Goal: Task Accomplishment & Management: Complete application form

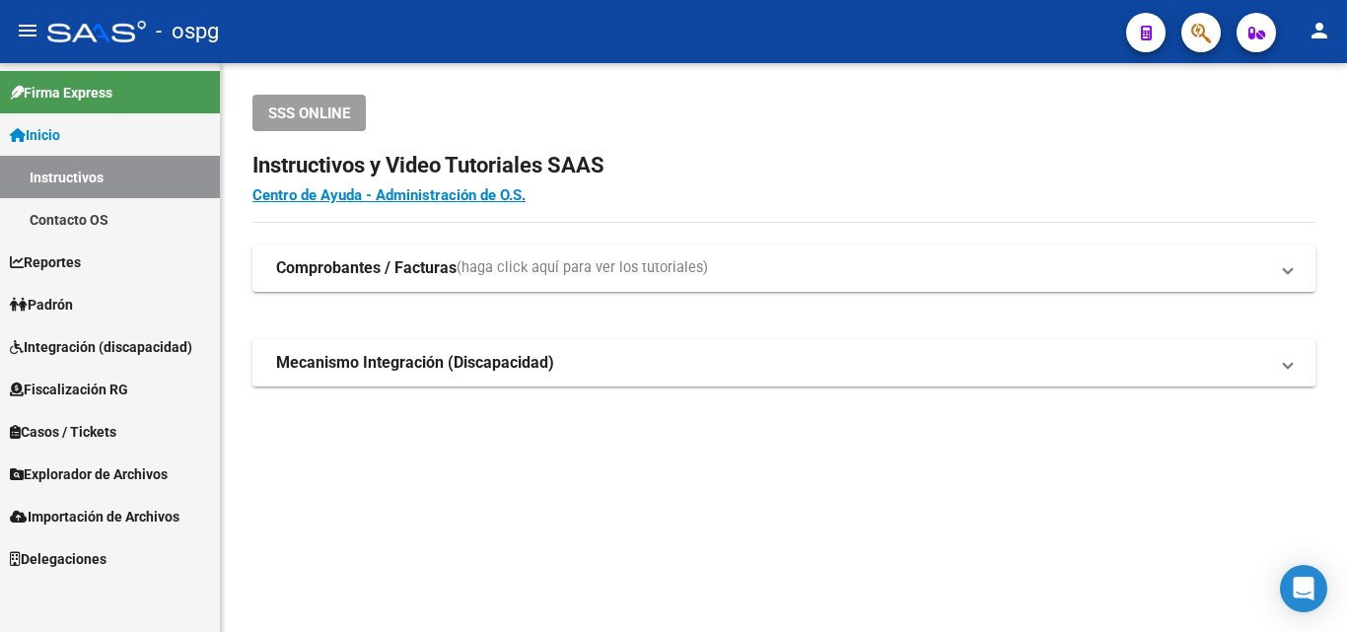
click at [110, 380] on span "Fiscalización RG" at bounding box center [69, 390] width 118 height 22
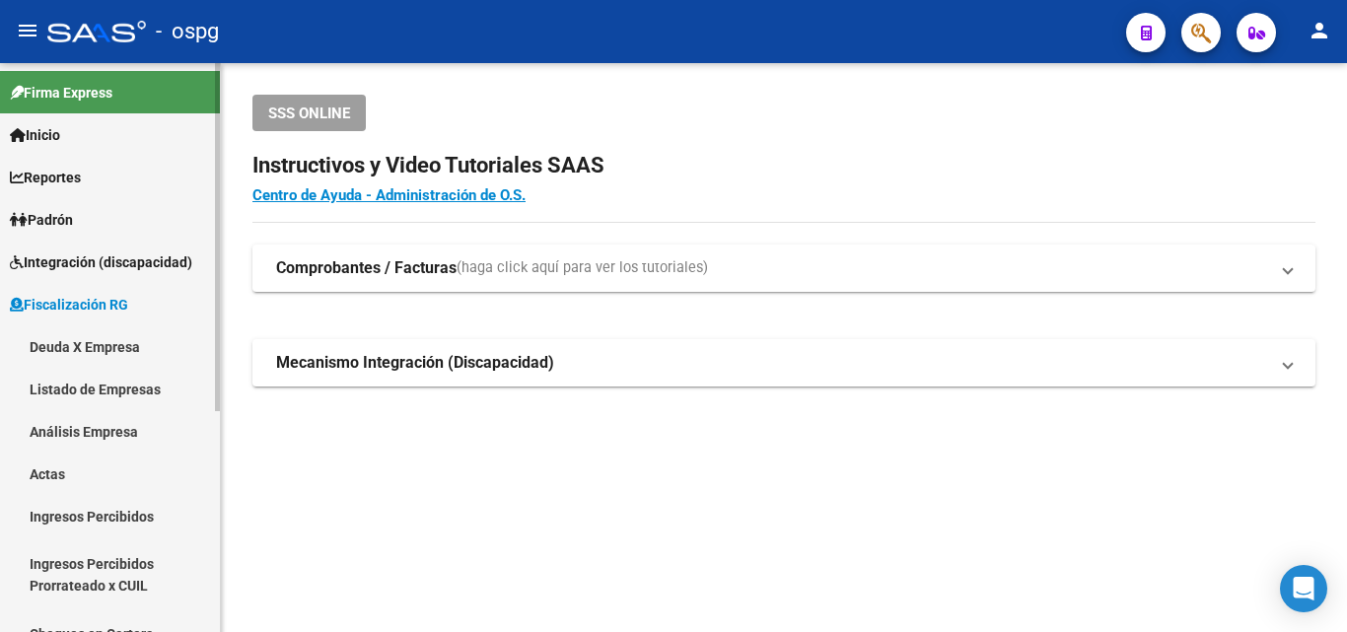
scroll to position [99, 0]
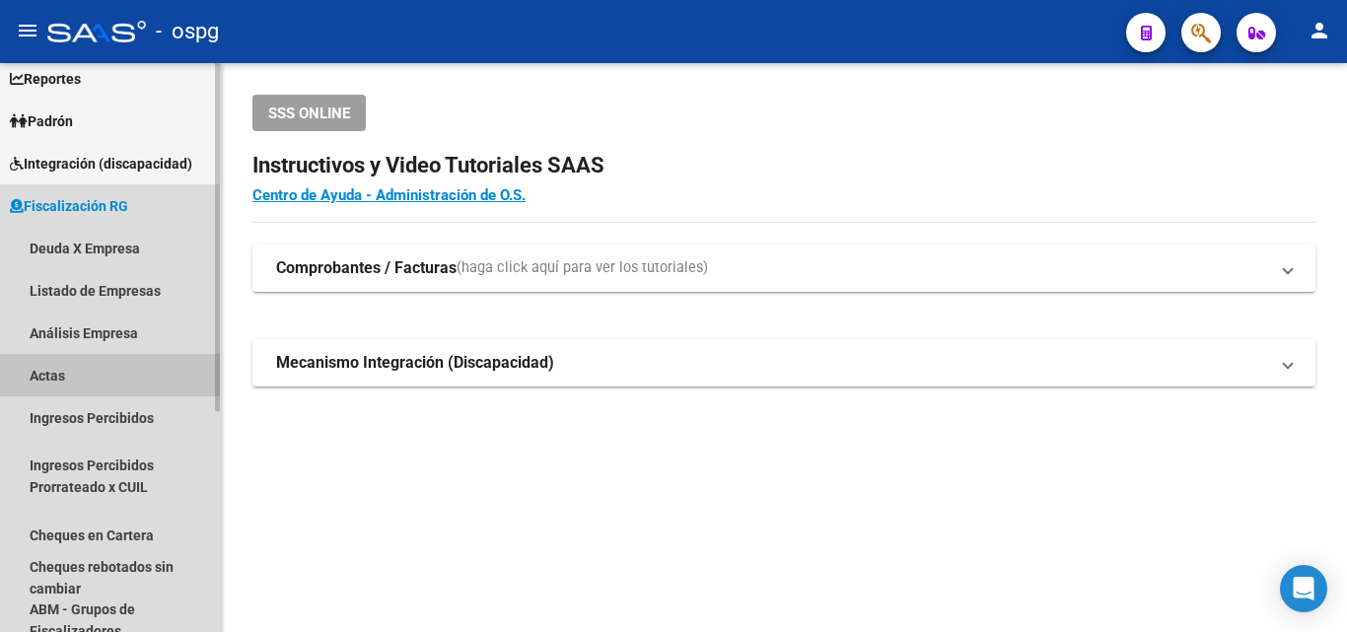
click at [69, 366] on link "Actas" at bounding box center [110, 375] width 220 height 42
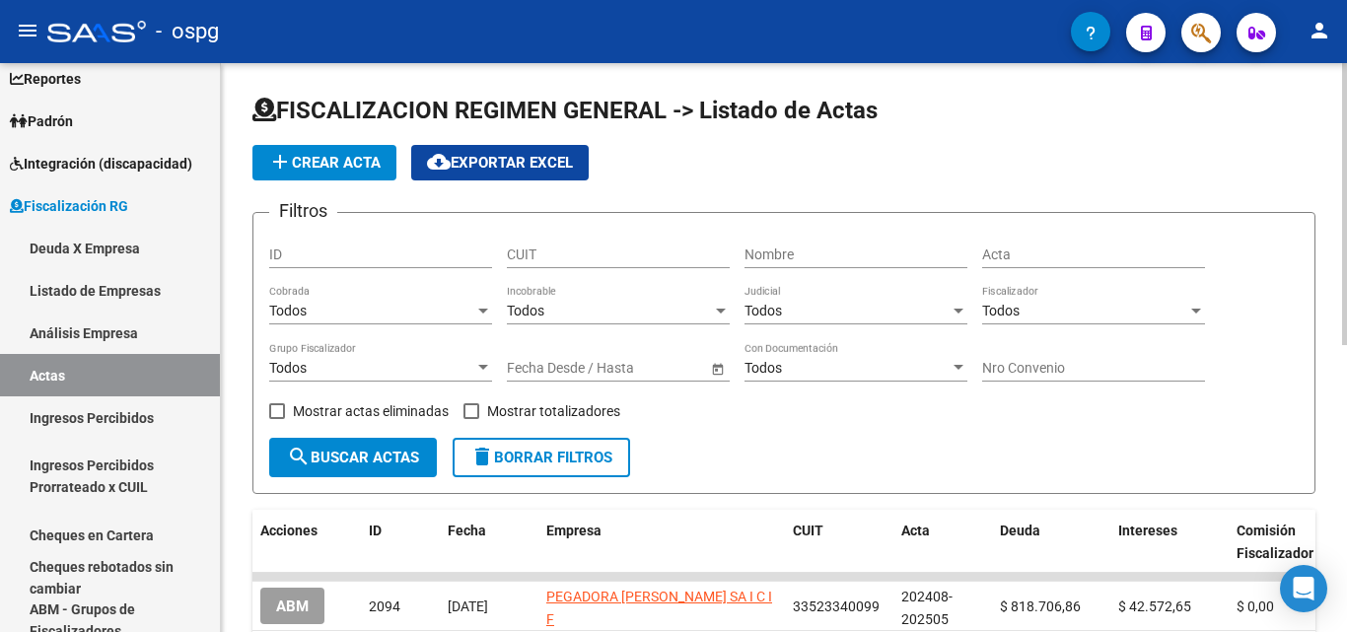
click at [347, 161] on span "add Crear Acta" at bounding box center [324, 163] width 112 height 18
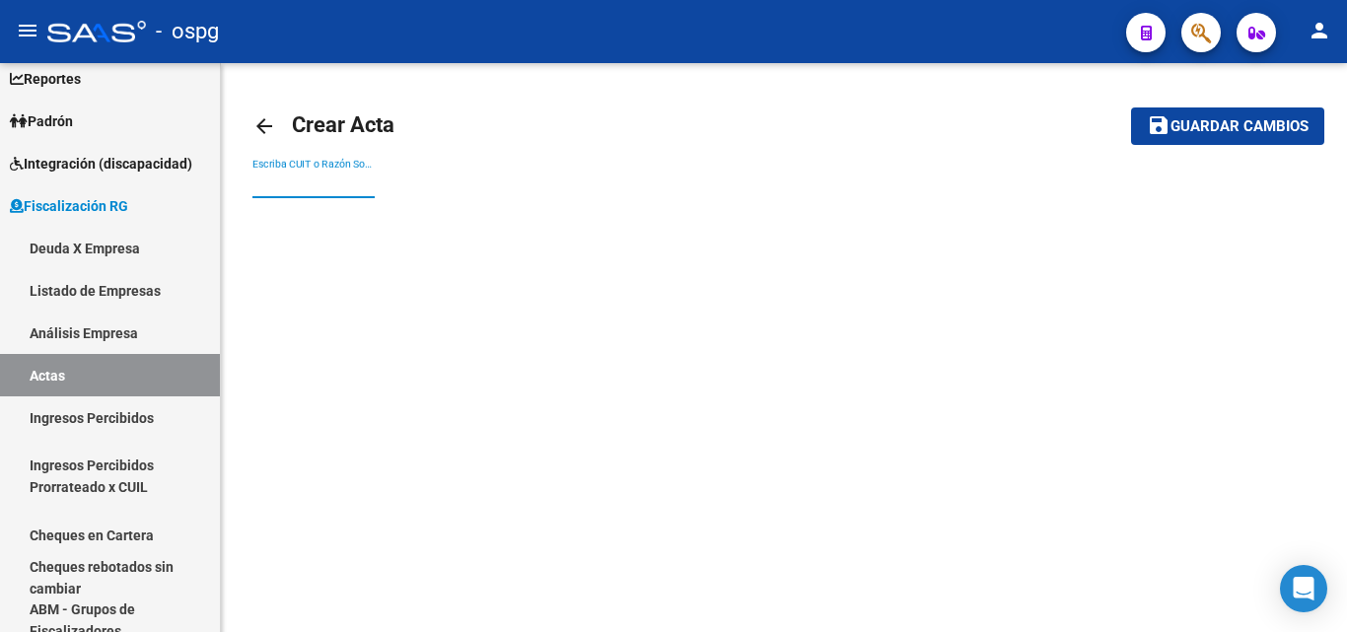
click at [347, 181] on input "Escriba CUIT o Razón Social para buscar" at bounding box center [313, 183] width 122 height 17
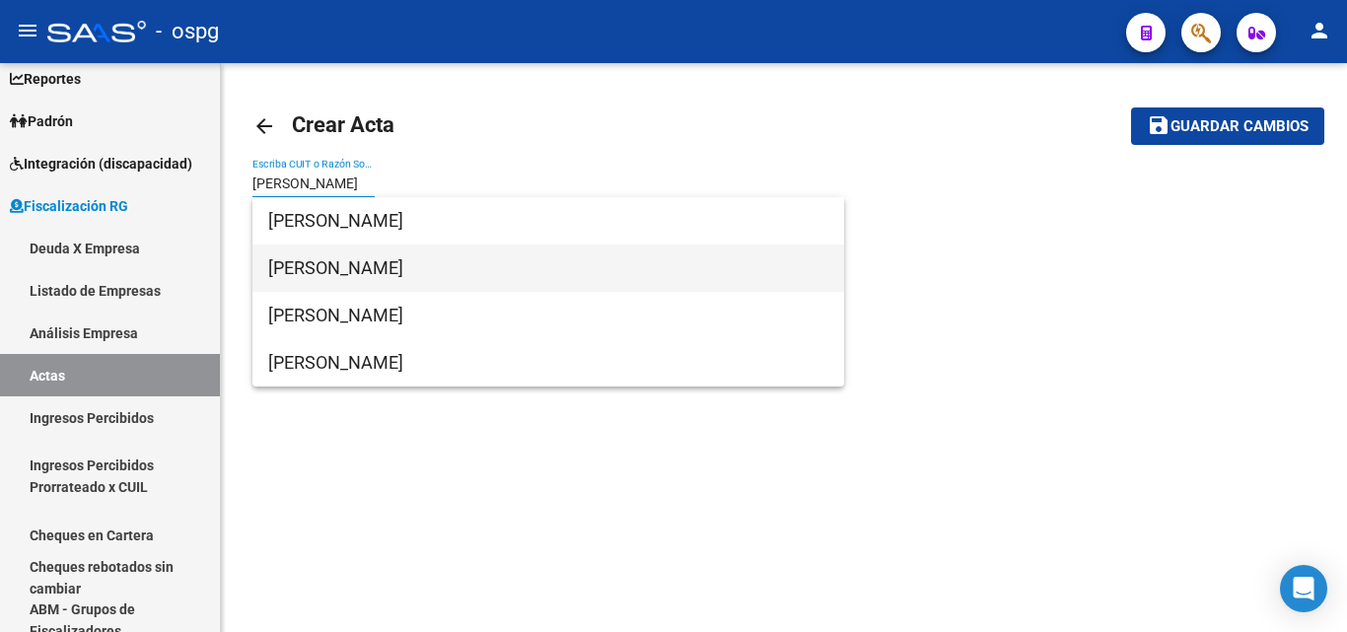
type input "[PERSON_NAME]"
click at [379, 265] on span "[PERSON_NAME]" at bounding box center [548, 267] width 560 height 47
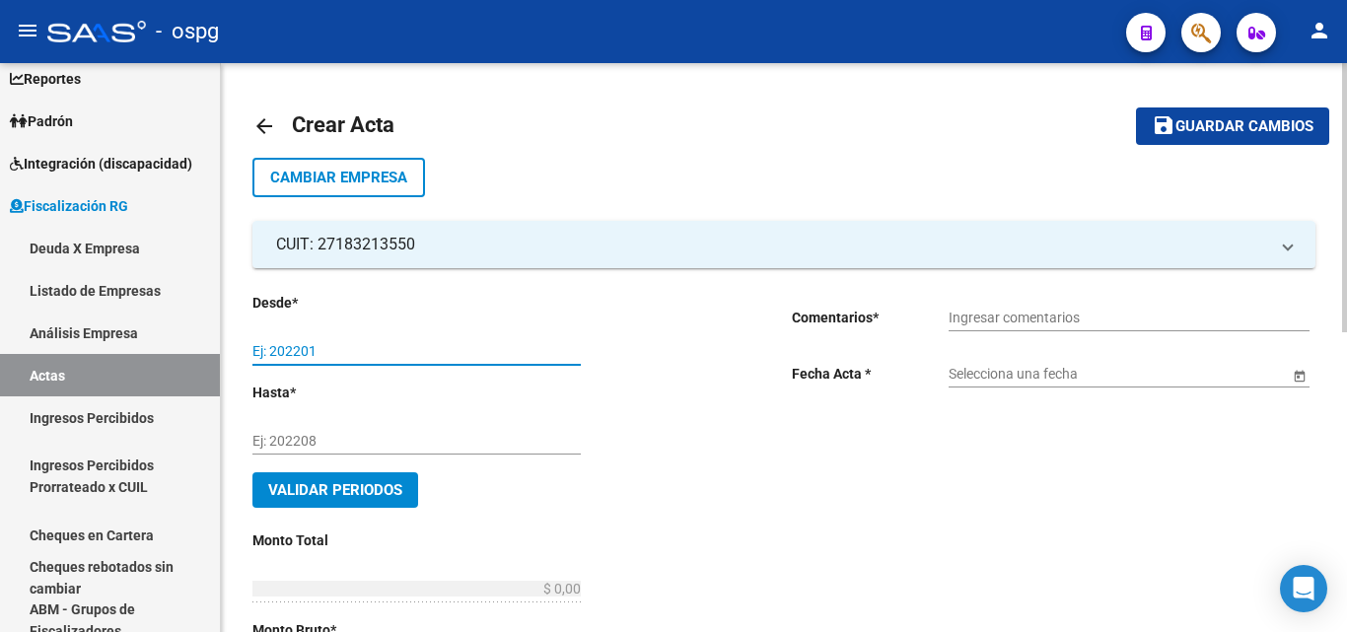
click at [404, 351] on input "Ej: 202201" at bounding box center [416, 351] width 328 height 17
type input "202505"
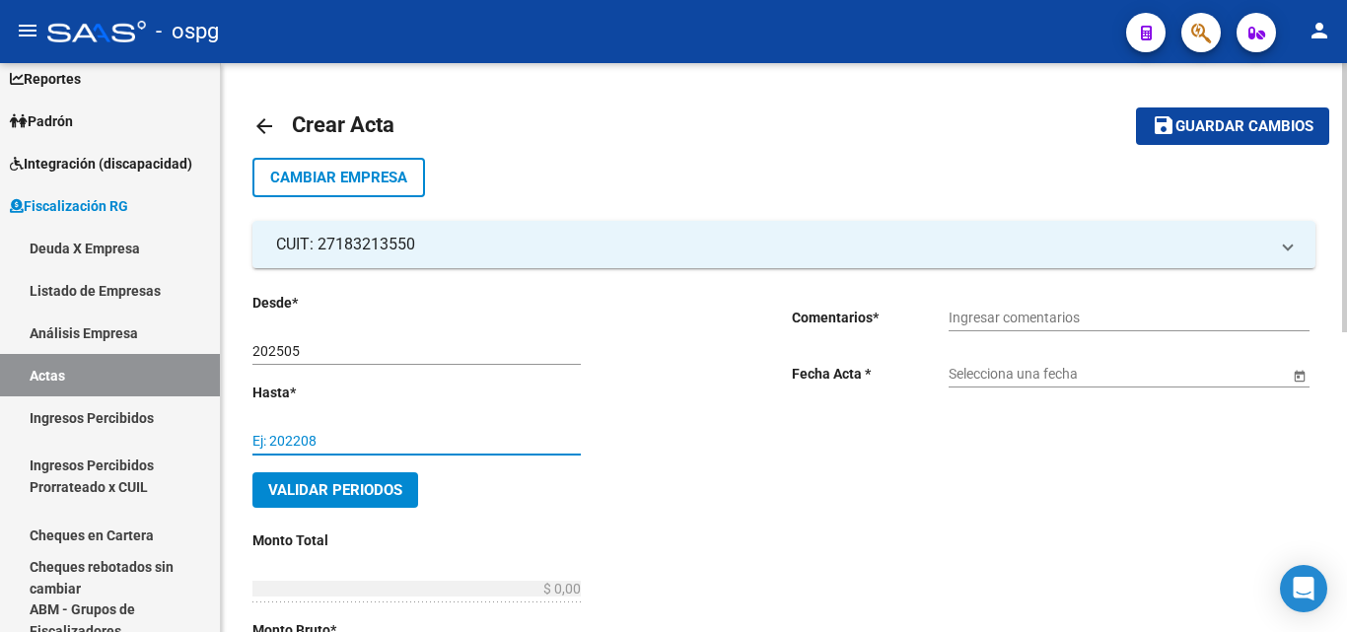
click at [473, 445] on input "Ej: 202208" at bounding box center [416, 441] width 328 height 17
type input "202507"
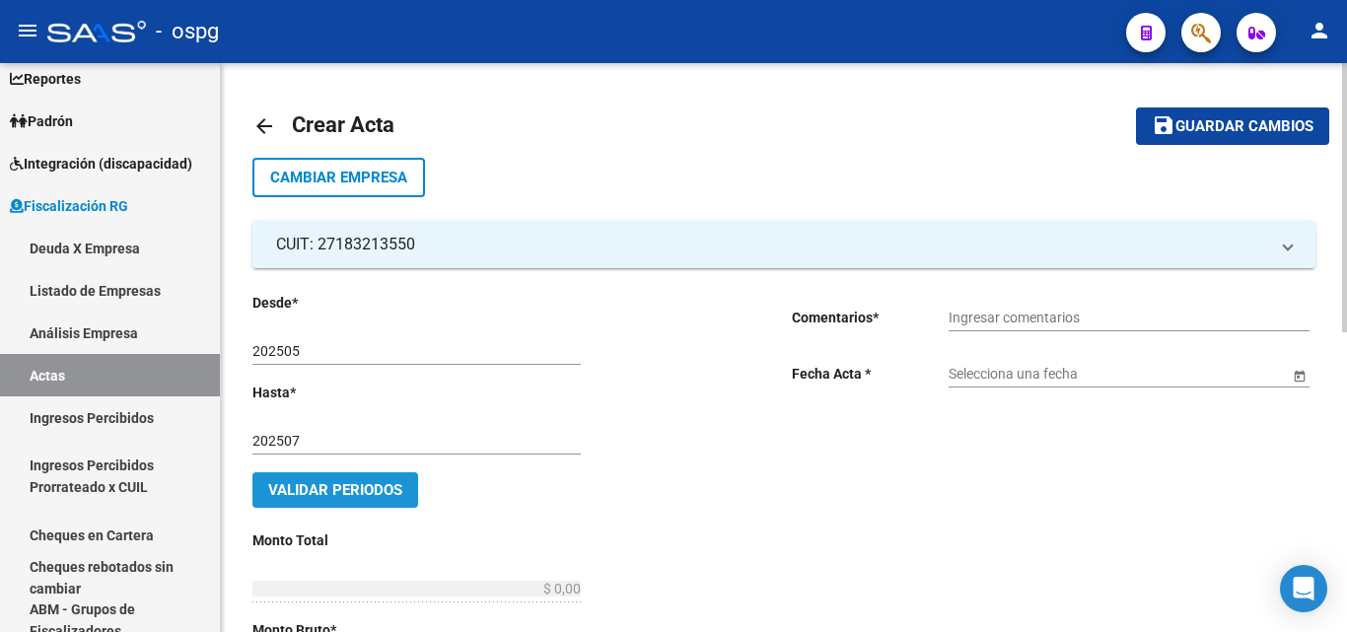
drag, startPoint x: 391, startPoint y: 487, endPoint x: 686, endPoint y: 474, distance: 295.0
click at [392, 487] on span "Validar Periodos" at bounding box center [335, 490] width 134 height 18
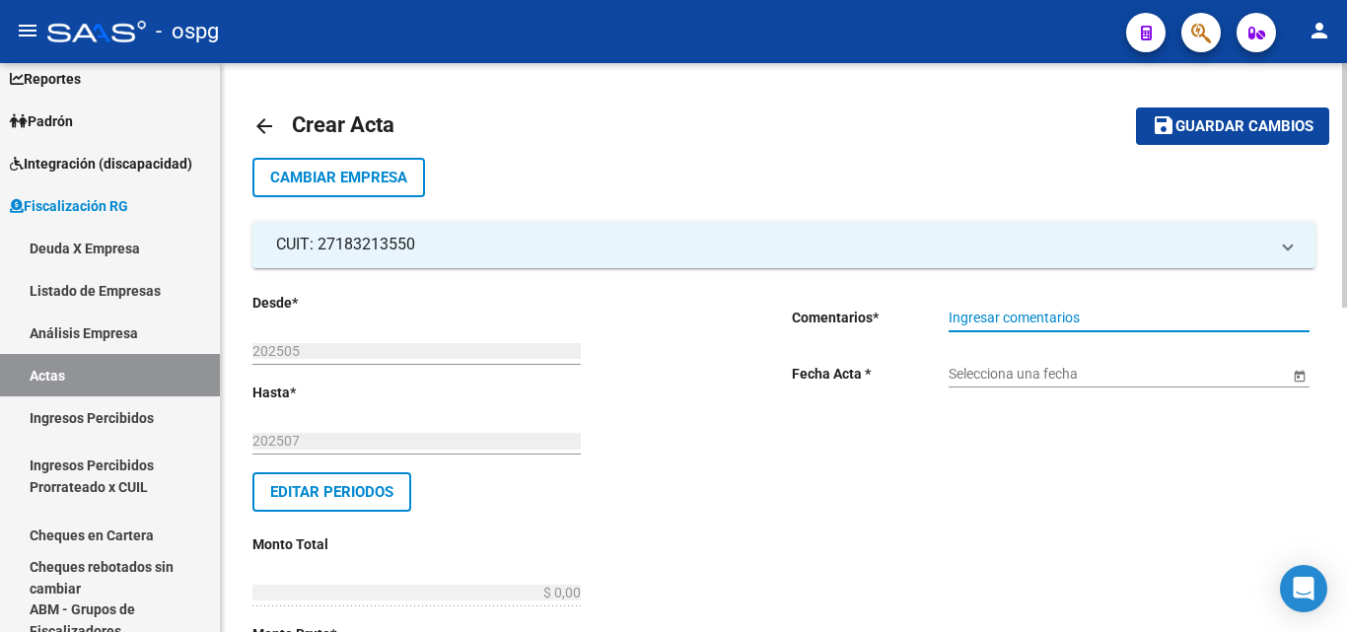
click at [1001, 317] on input "Ingresar comentarios" at bounding box center [1128, 318] width 361 height 17
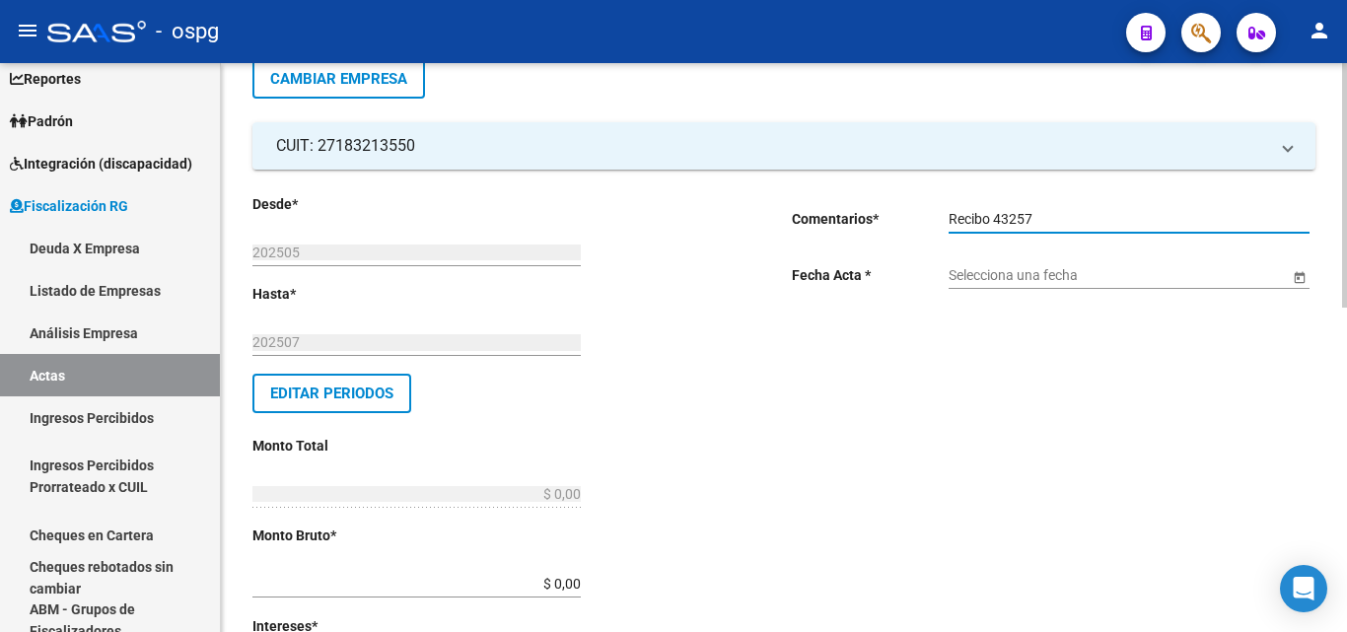
type input "Recibo 43257"
click at [1303, 272] on span "Open calendar" at bounding box center [1299, 275] width 47 height 47
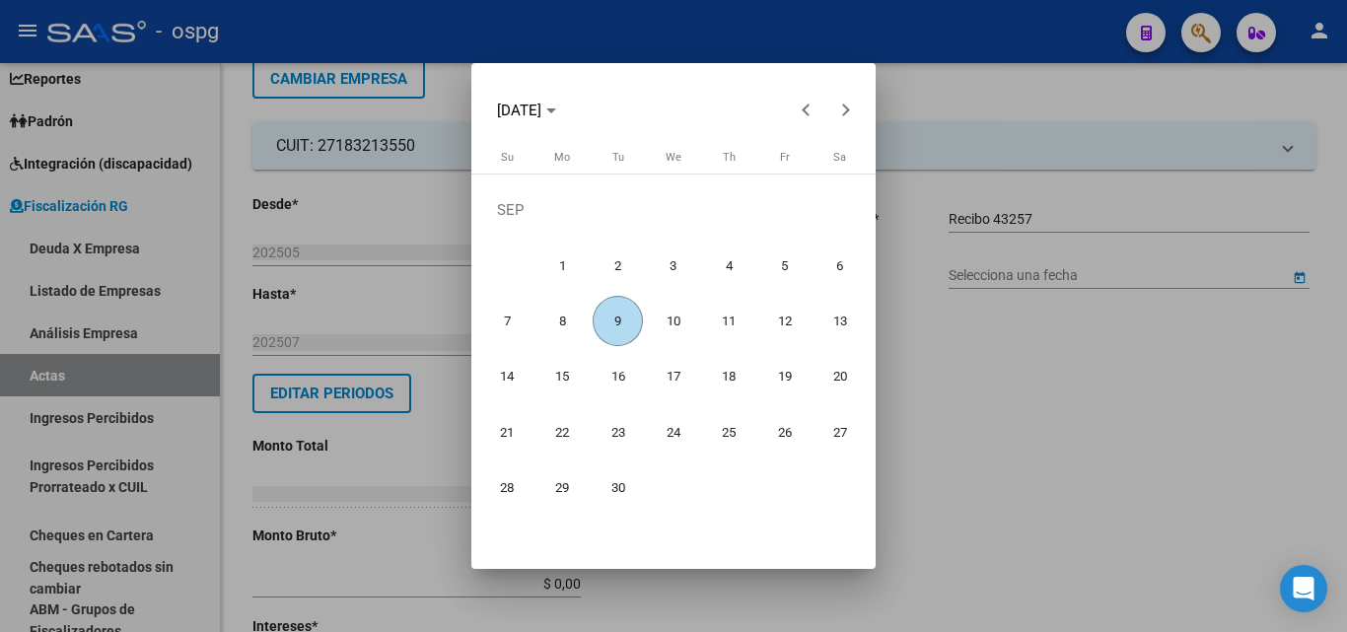
click at [631, 316] on span "9" at bounding box center [617, 321] width 50 height 50
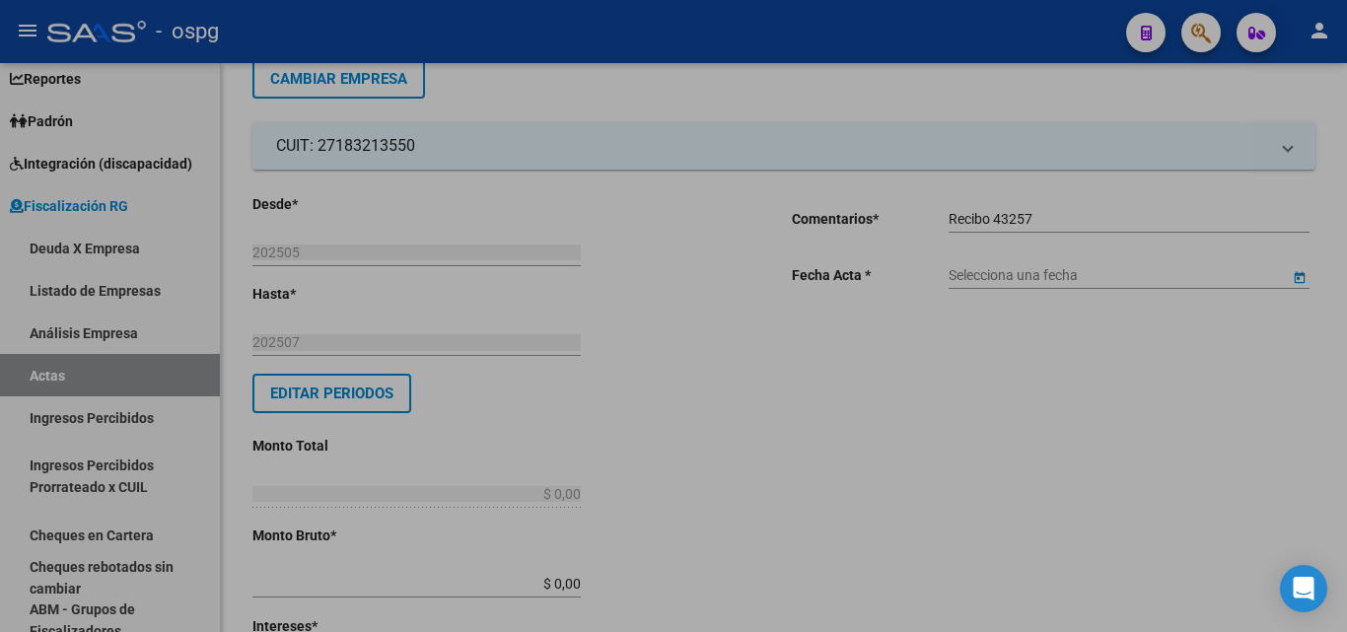
type input "[DATE]"
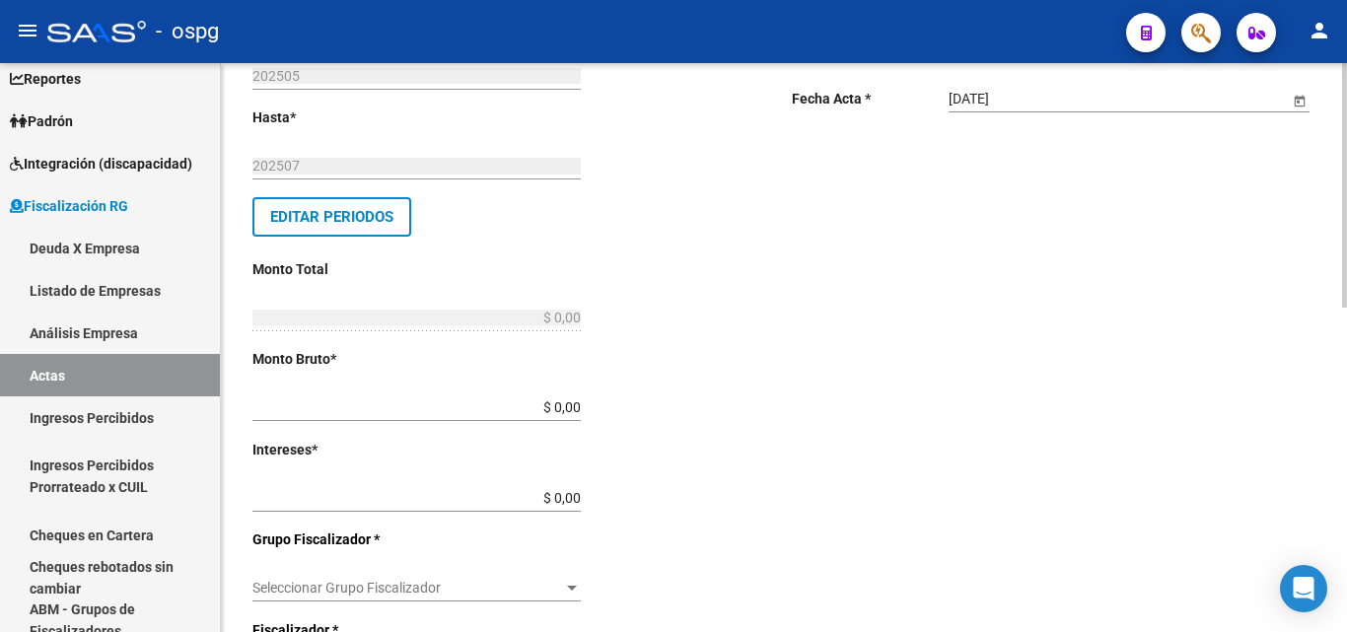
scroll to position [296, 0]
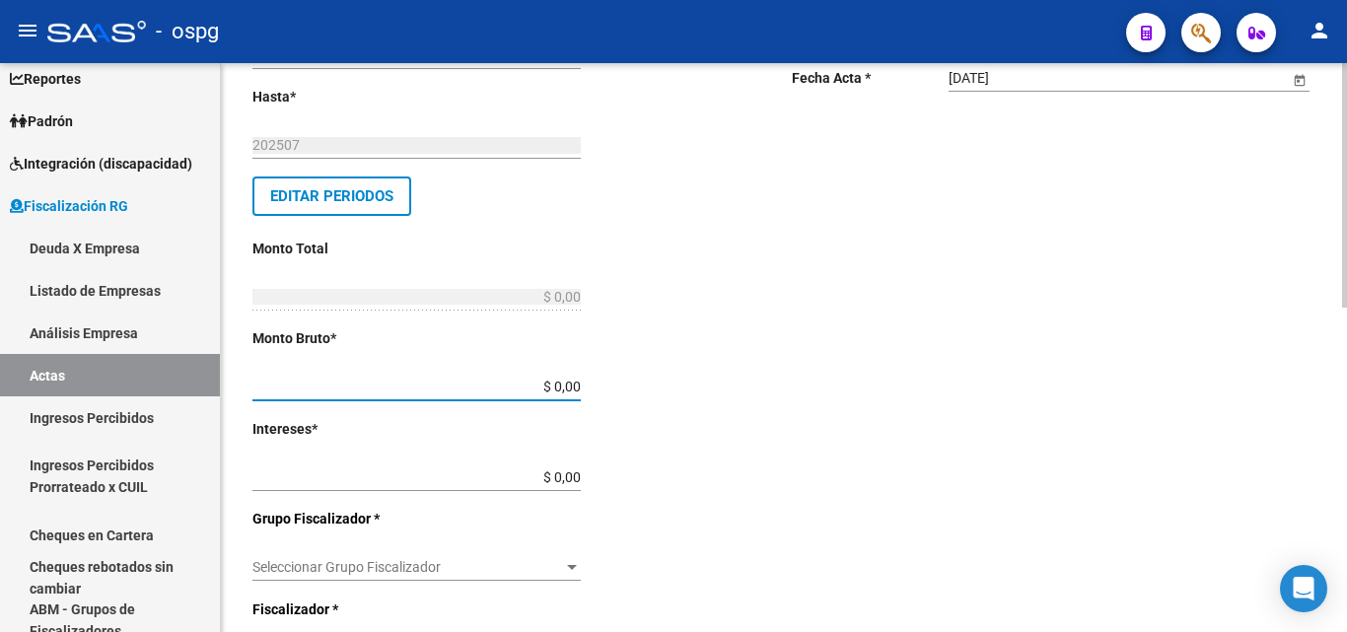
click at [580, 385] on input "$ 0,00" at bounding box center [416, 387] width 328 height 17
type input "$ 188.855,18"
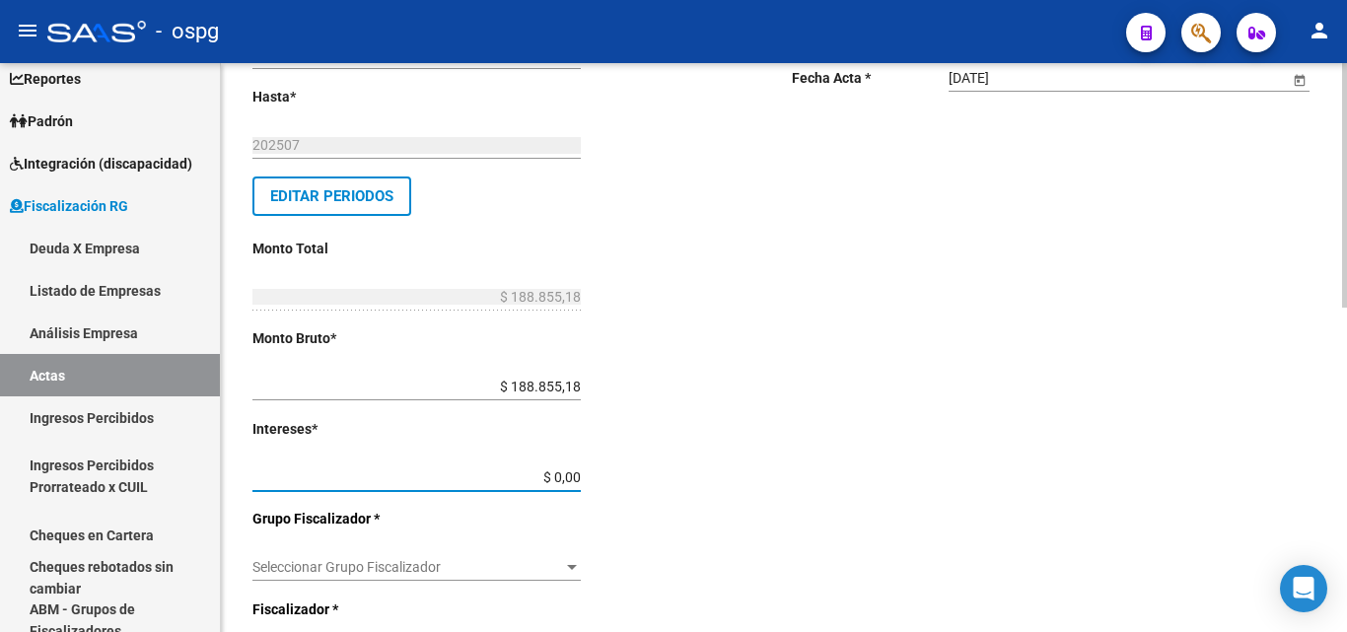
drag, startPoint x: 580, startPoint y: 474, endPoint x: 676, endPoint y: 451, distance: 99.5
click at [581, 474] on input "$ 0,00" at bounding box center [416, 477] width 328 height 17
type input "$ 4.916,95"
type input "$ 193.772,13"
click at [690, 448] on div "Desde * 202505 Ej: 202201 Hasta * 202507 Ej: 202208 Editar Periodos Monto Total…" at bounding box center [490, 520] width 476 height 1048
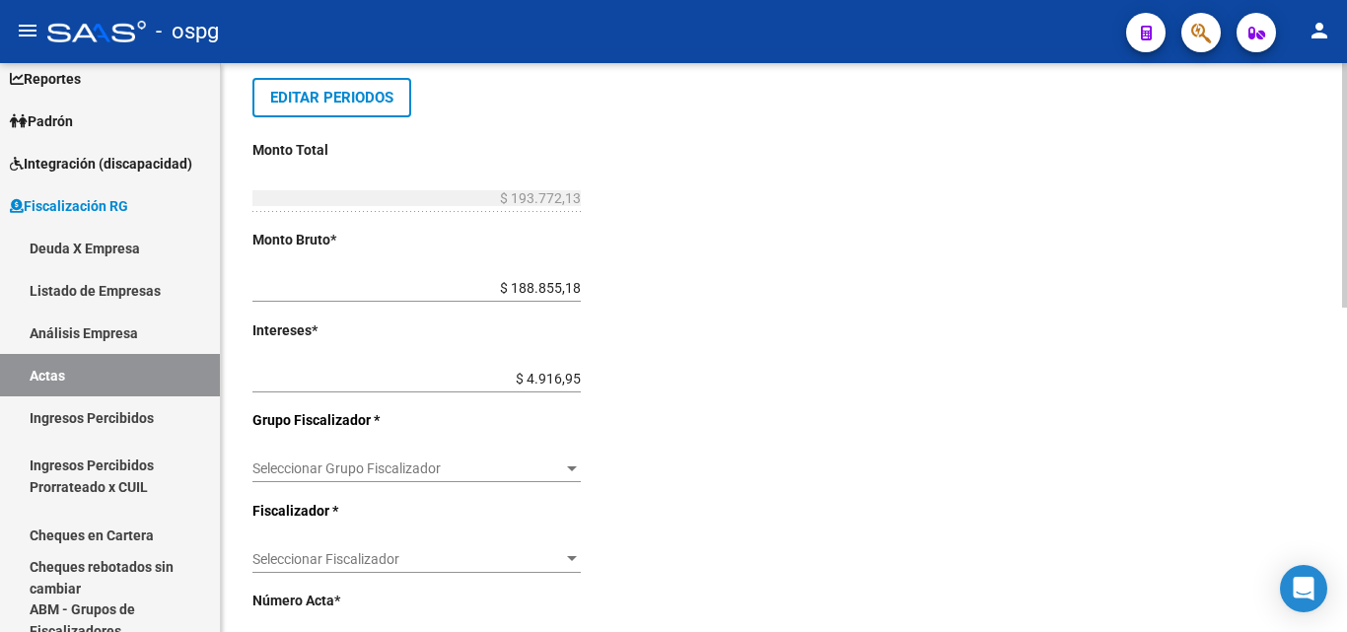
scroll to position [493, 0]
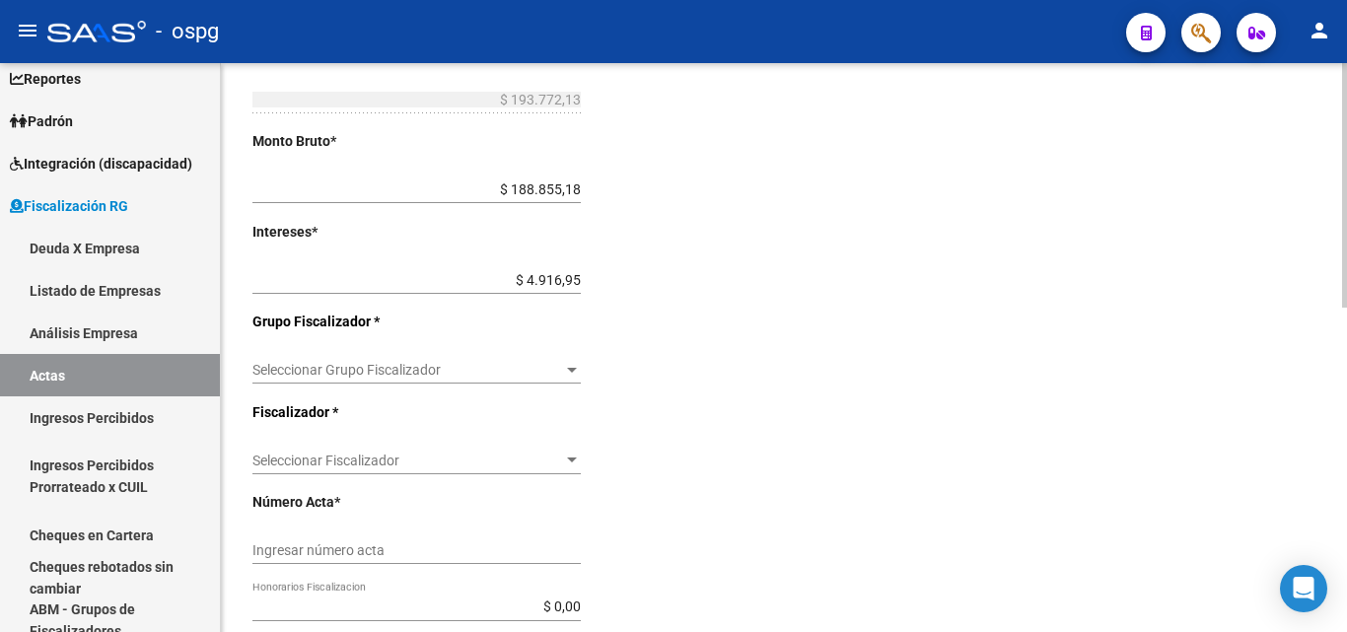
click at [559, 364] on span "Seleccionar Grupo Fiscalizador" at bounding box center [407, 370] width 311 height 17
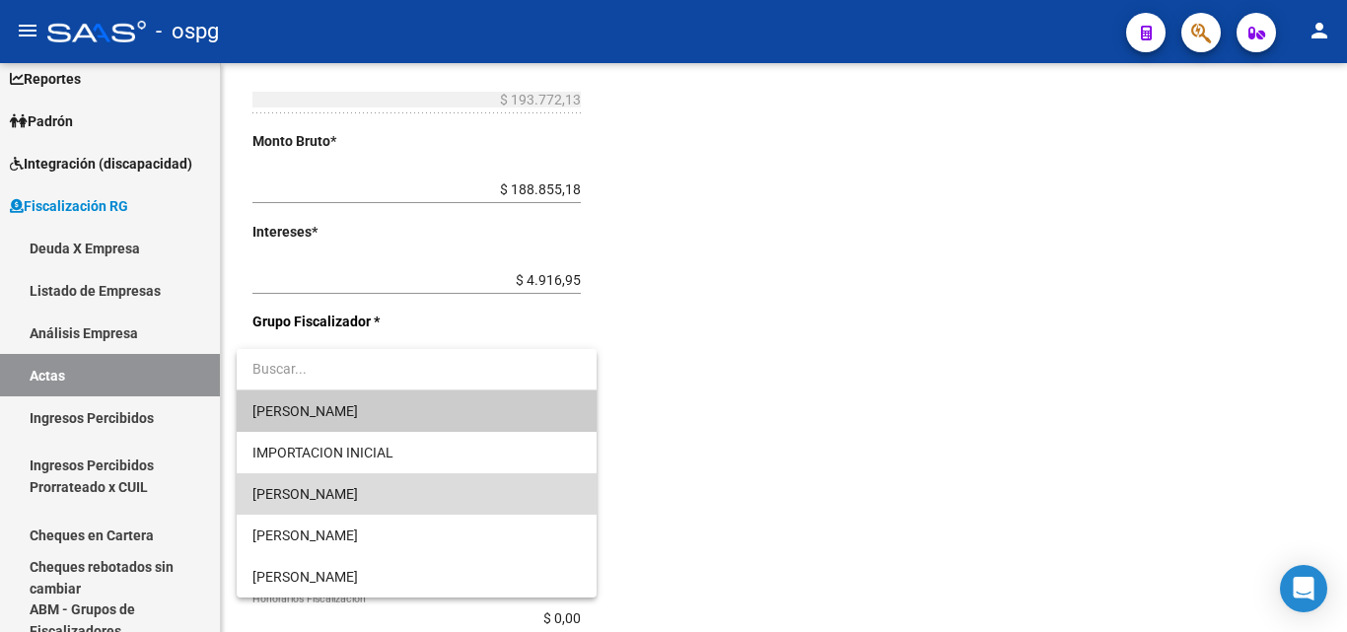
click at [522, 483] on span "[PERSON_NAME]" at bounding box center [416, 493] width 328 height 41
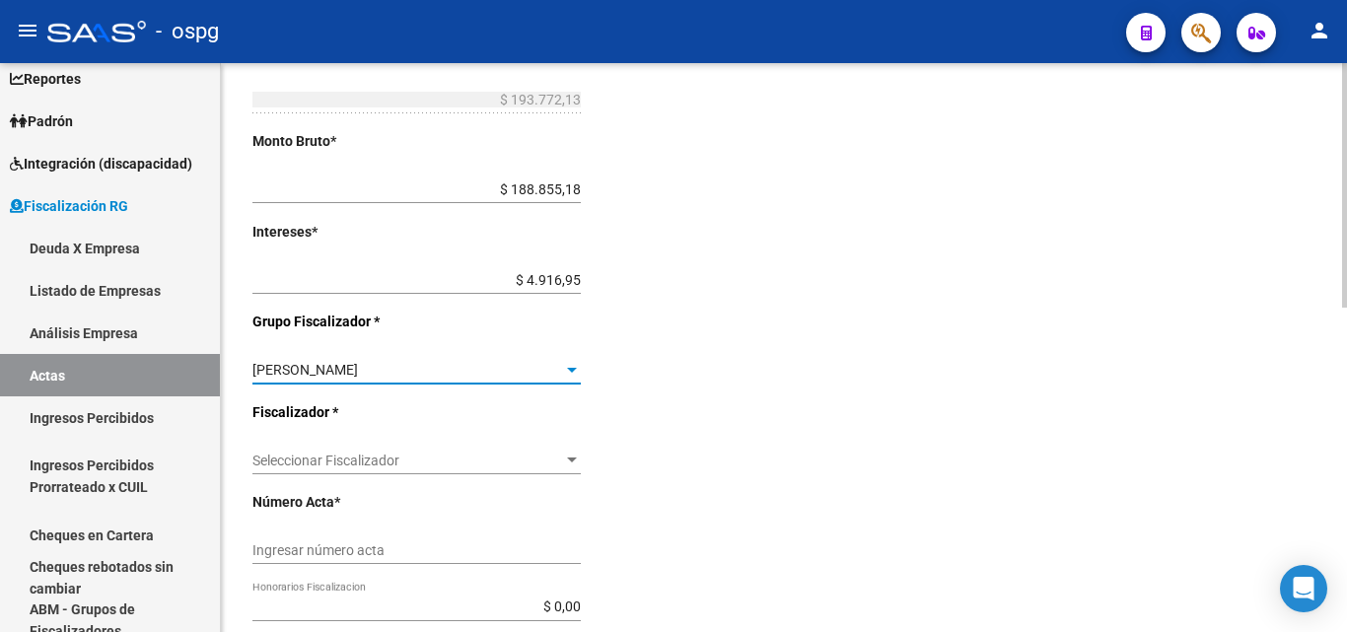
click at [571, 461] on div at bounding box center [572, 459] width 10 height 5
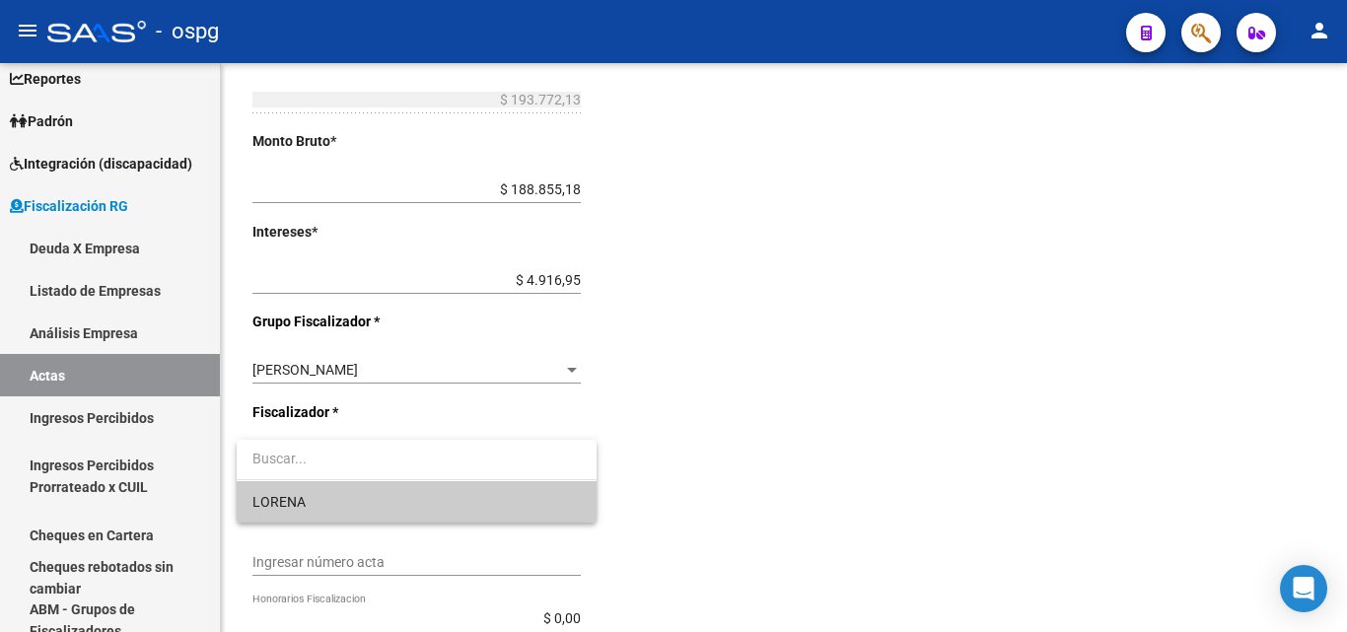
click at [554, 504] on span "LORENA" at bounding box center [416, 501] width 328 height 41
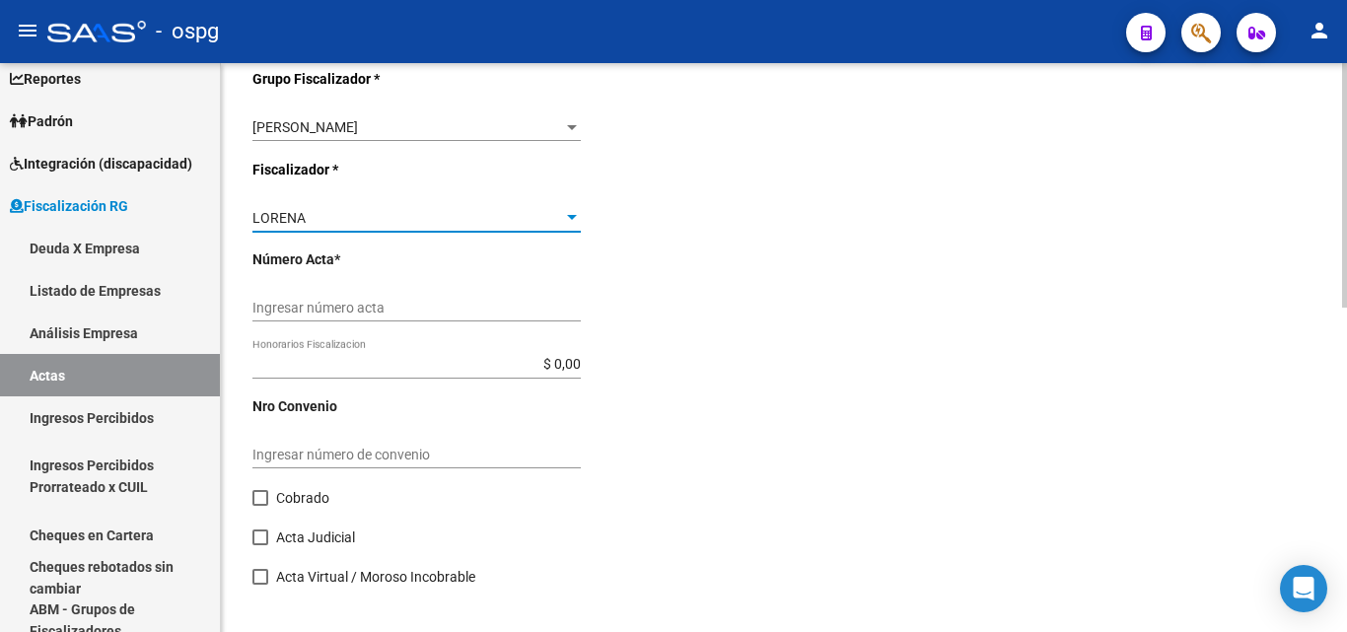
scroll to position [755, 0]
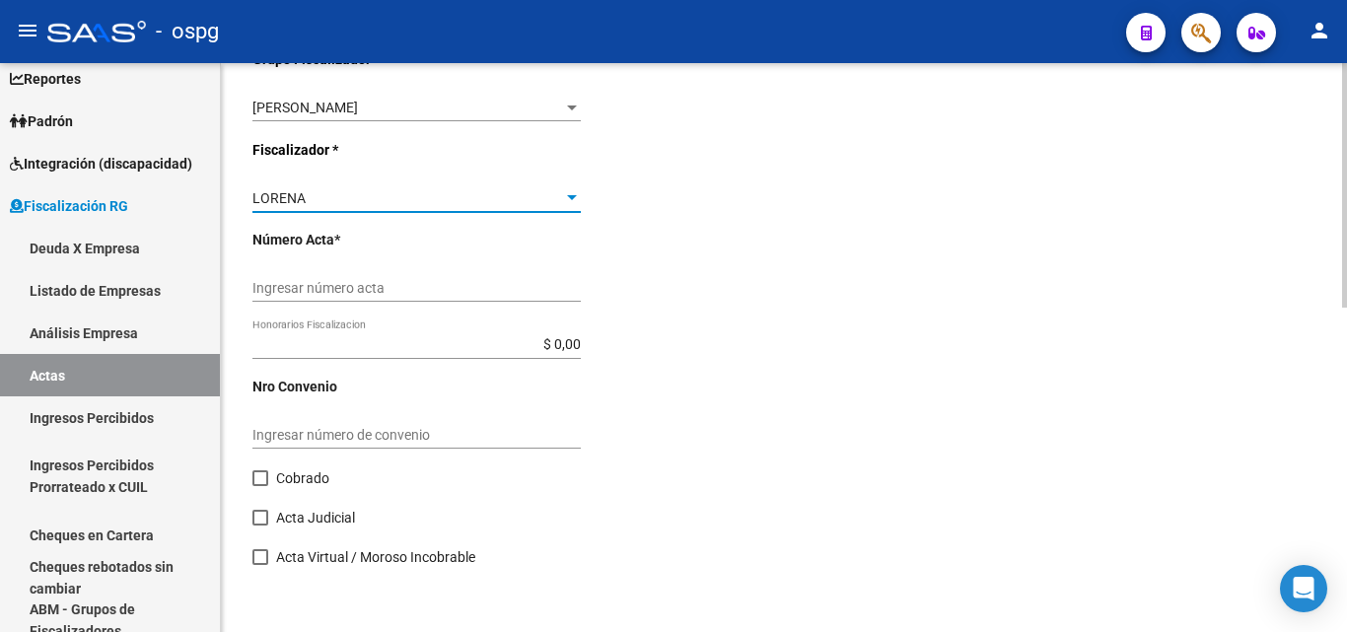
click at [441, 295] on input "Ingresar número acta" at bounding box center [416, 288] width 328 height 17
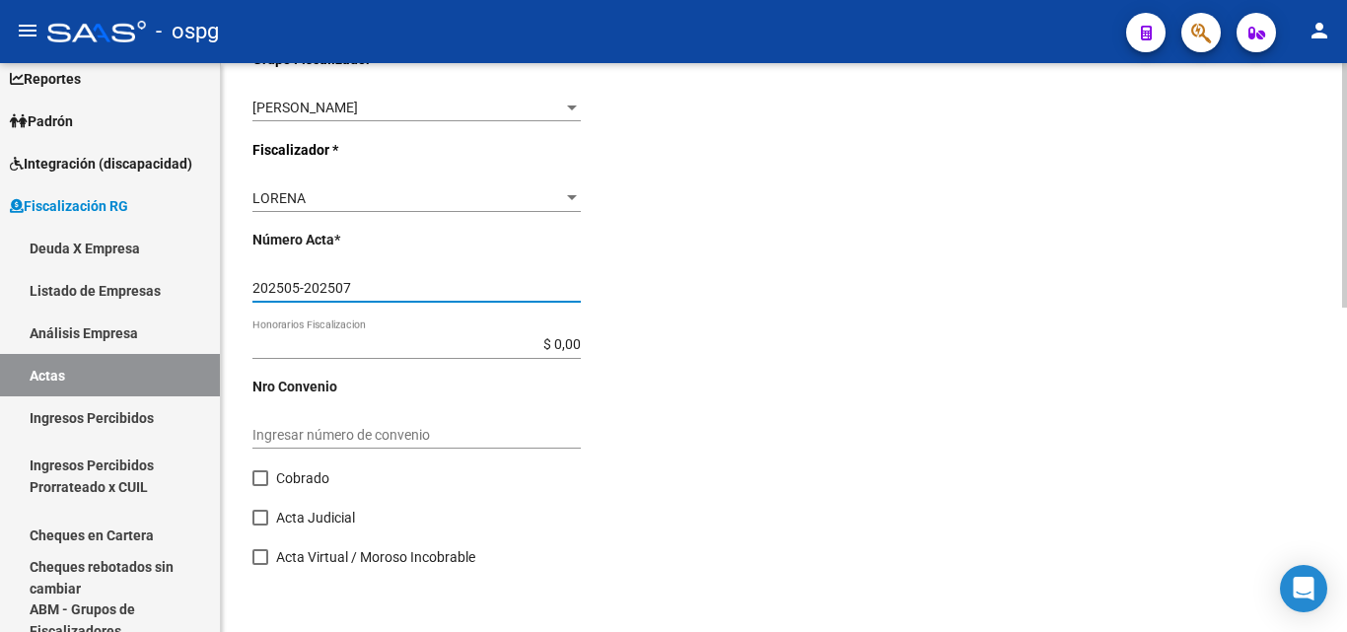
type input "202505-202507"
drag, startPoint x: 267, startPoint y: 477, endPoint x: 383, endPoint y: 470, distance: 116.5
click at [267, 475] on span at bounding box center [260, 478] width 16 height 16
click at [260, 486] on input "Cobrado" at bounding box center [259, 486] width 1 height 1
checkbox input "true"
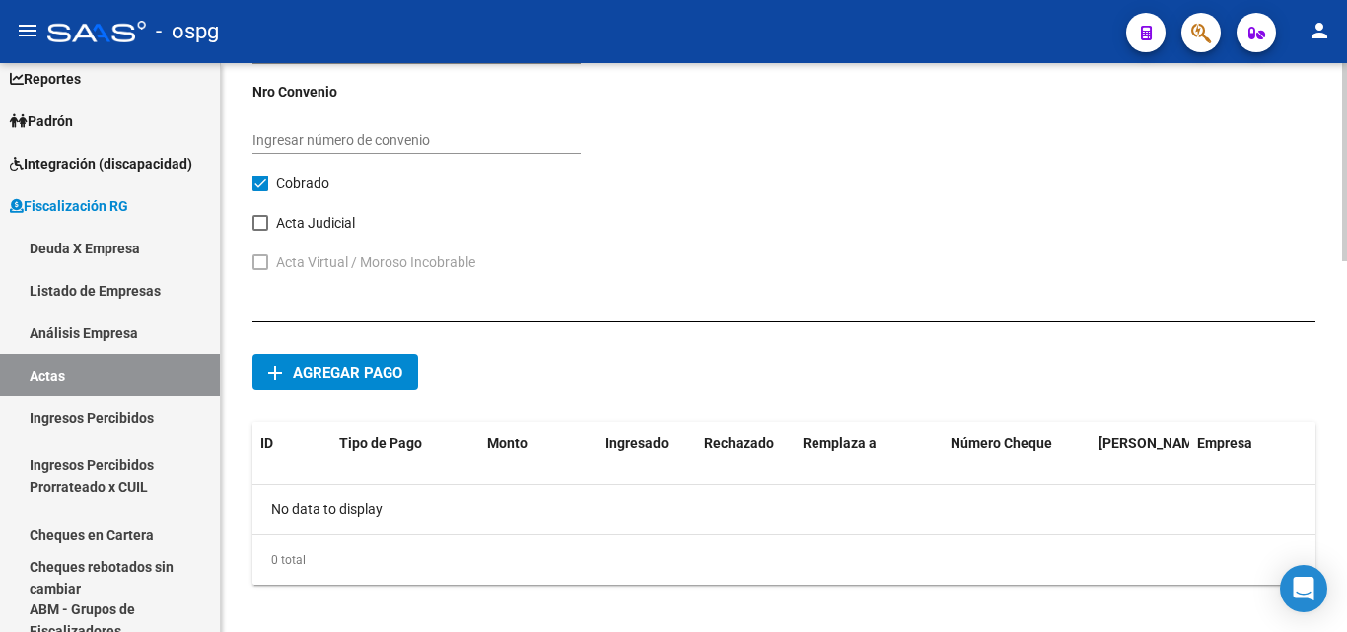
scroll to position [1051, 0]
click at [356, 366] on span "Agregar pago" at bounding box center [347, 372] width 109 height 18
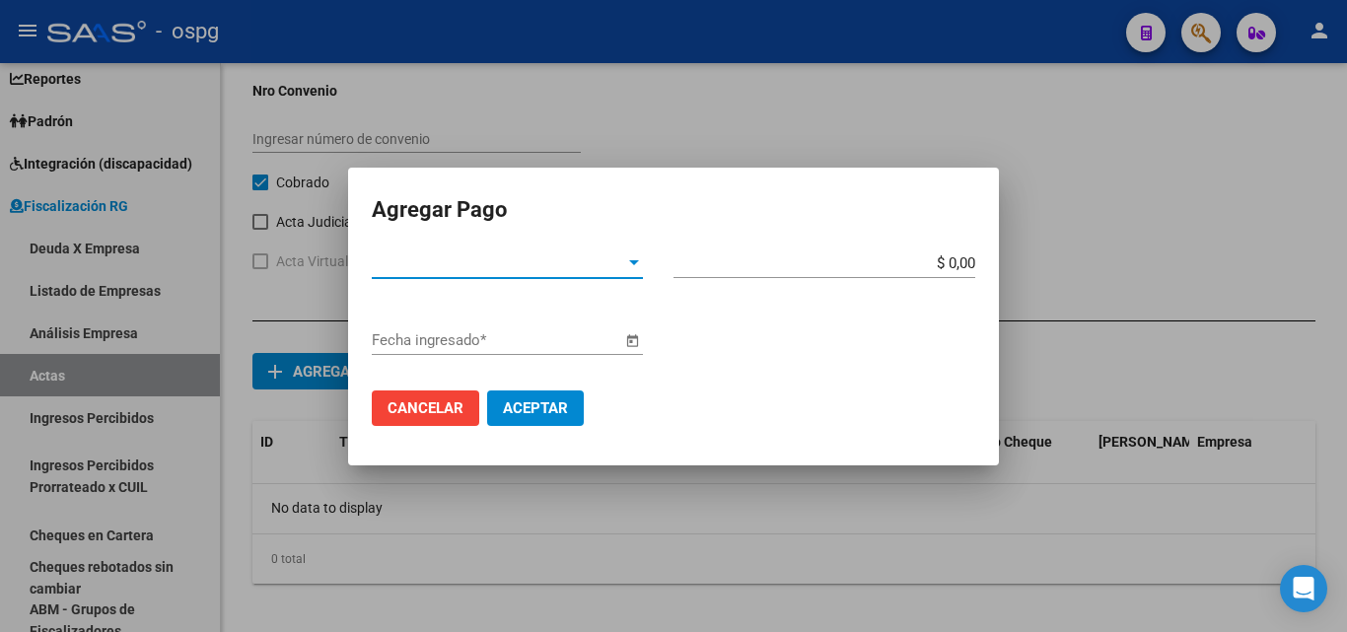
click at [624, 259] on span "Tipo de Pago *" at bounding box center [498, 263] width 253 height 18
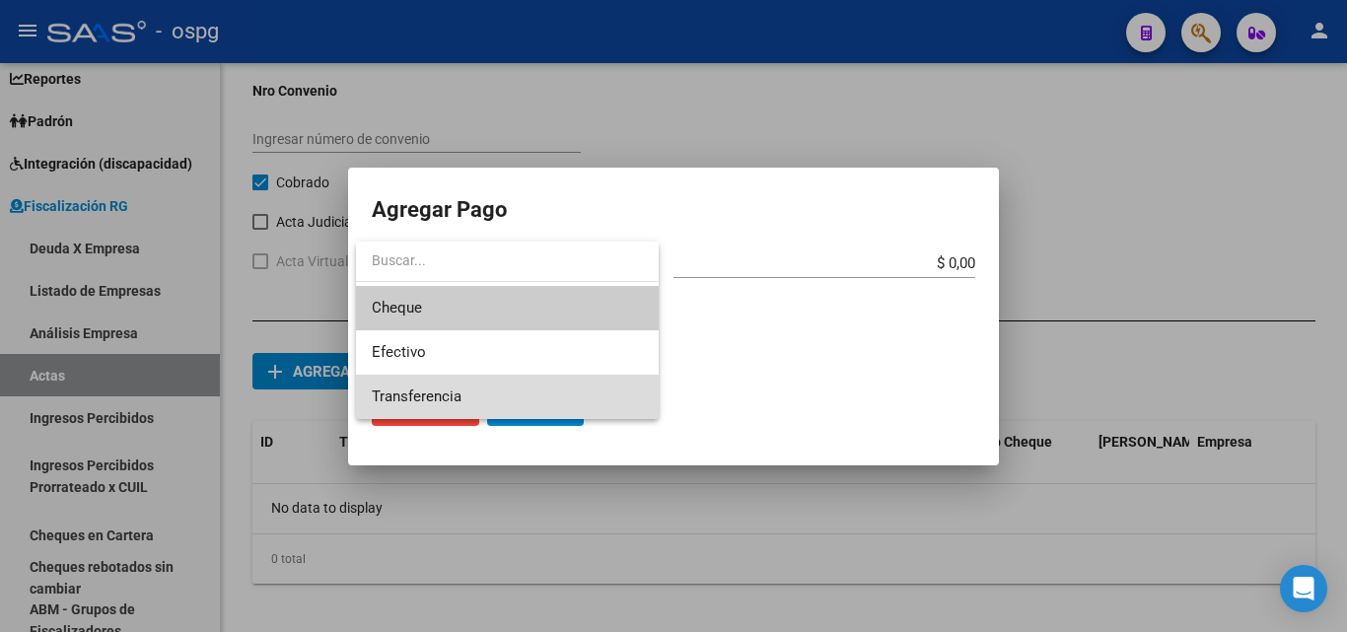
click at [578, 390] on span "Transferencia" at bounding box center [507, 397] width 271 height 44
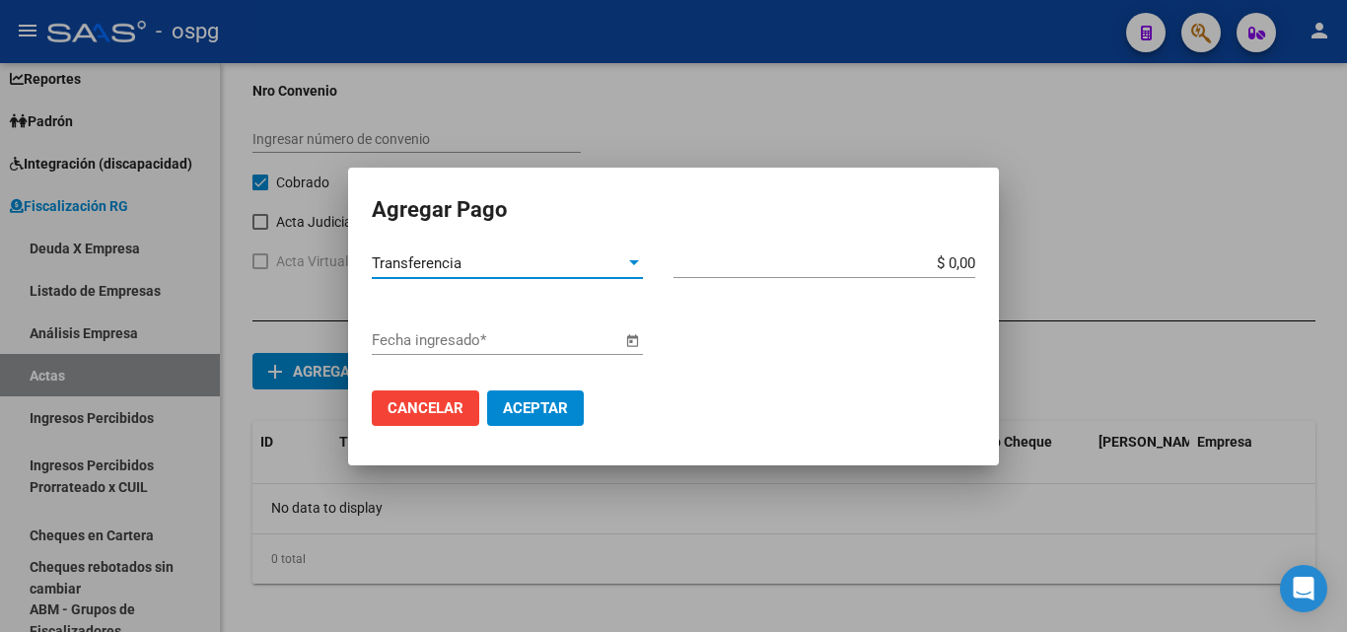
click at [633, 336] on span "Open calendar" at bounding box center [631, 340] width 47 height 47
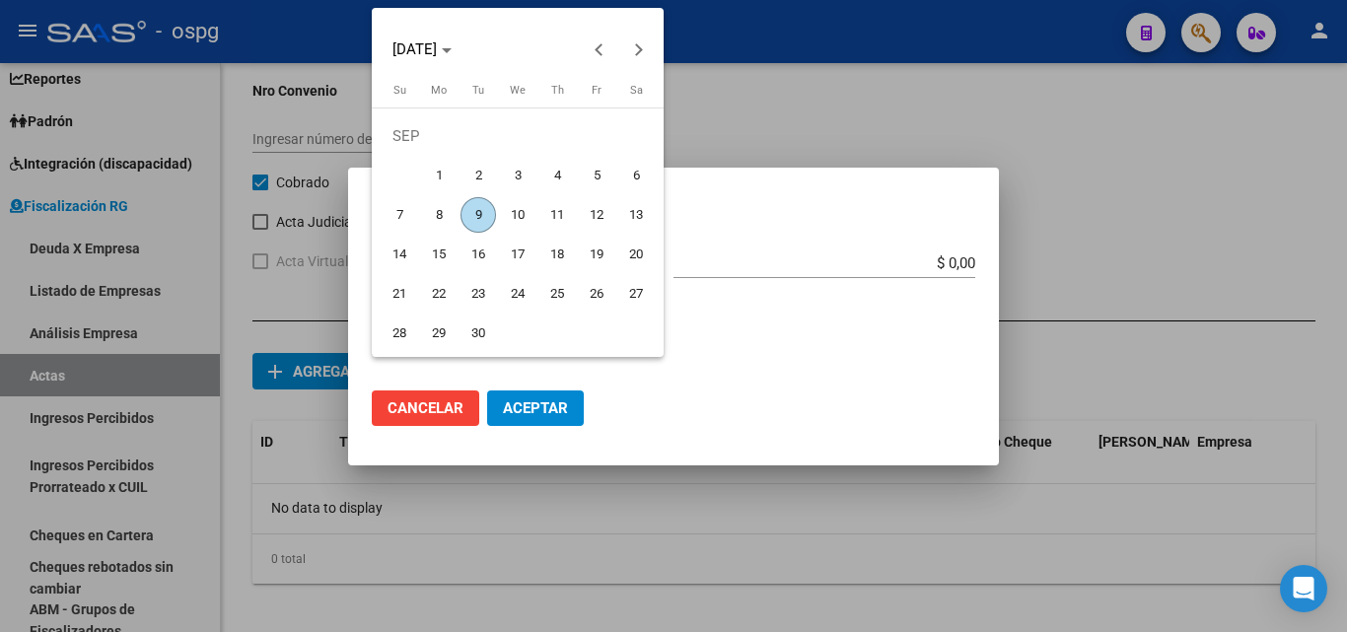
click at [471, 206] on span "9" at bounding box center [477, 214] width 35 height 35
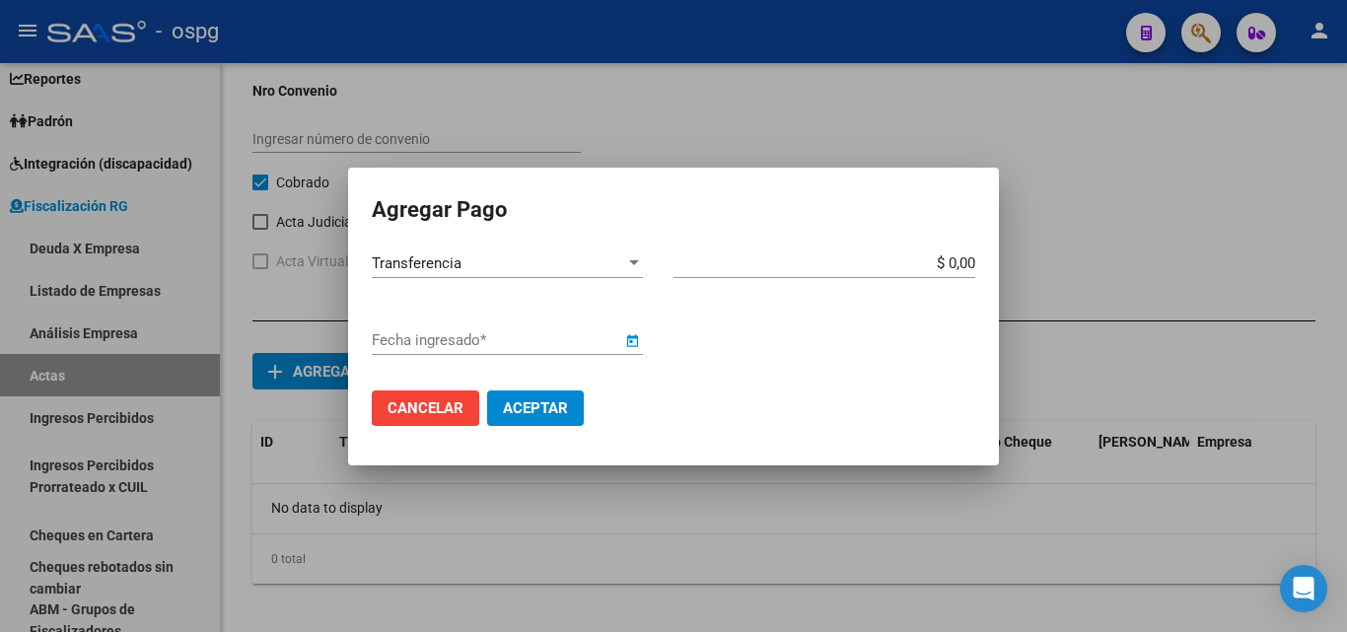
type input "[DATE]"
click at [972, 264] on input "$ 0,00" at bounding box center [824, 263] width 302 height 18
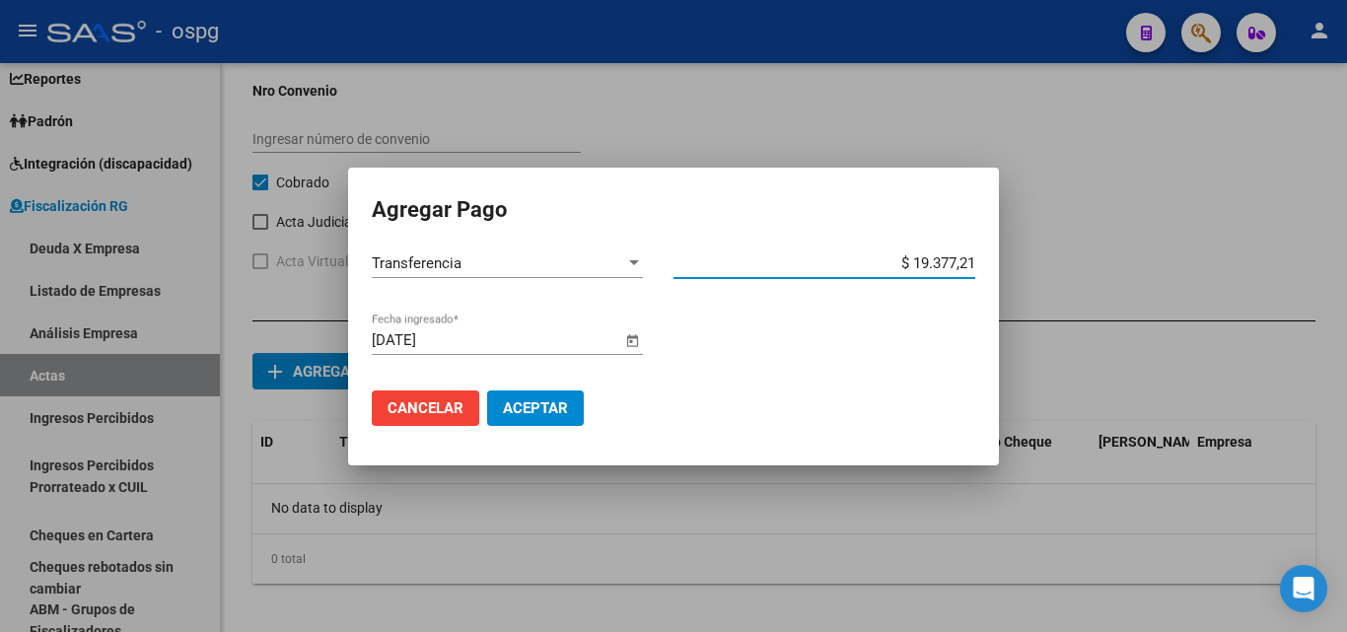
type input "$ 193.772,13"
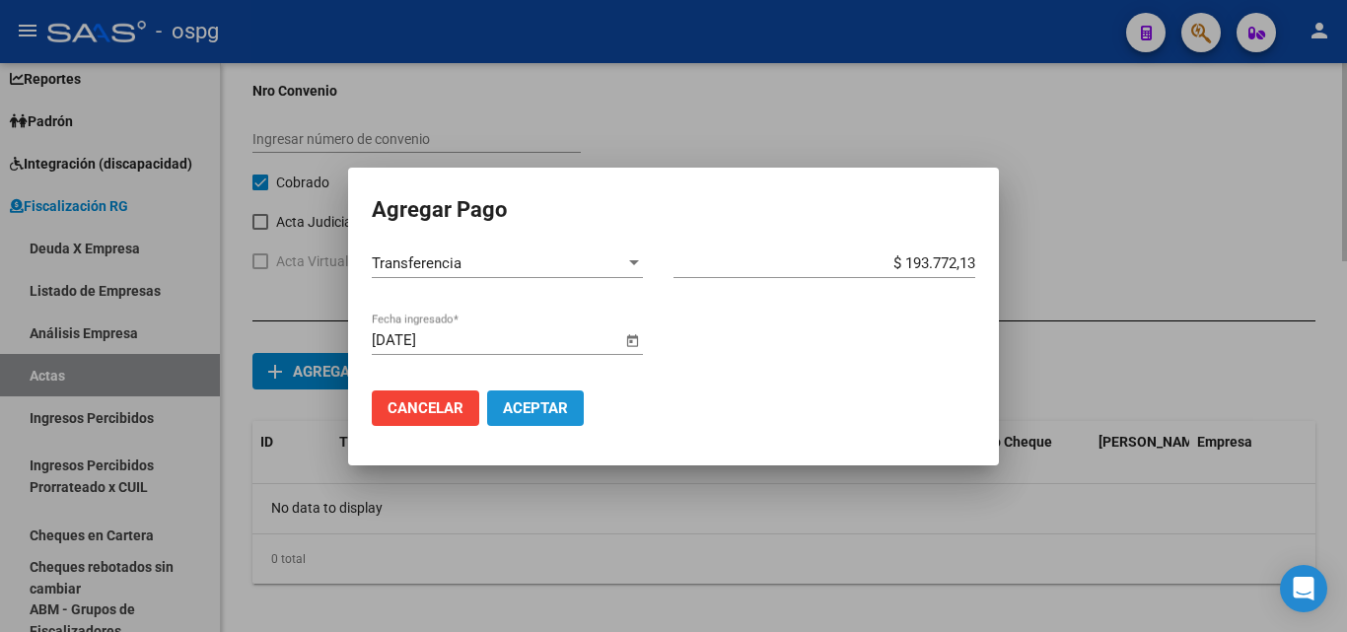
drag, startPoint x: 554, startPoint y: 409, endPoint x: 720, endPoint y: 410, distance: 165.6
click at [558, 409] on span "Aceptar" at bounding box center [535, 408] width 65 height 18
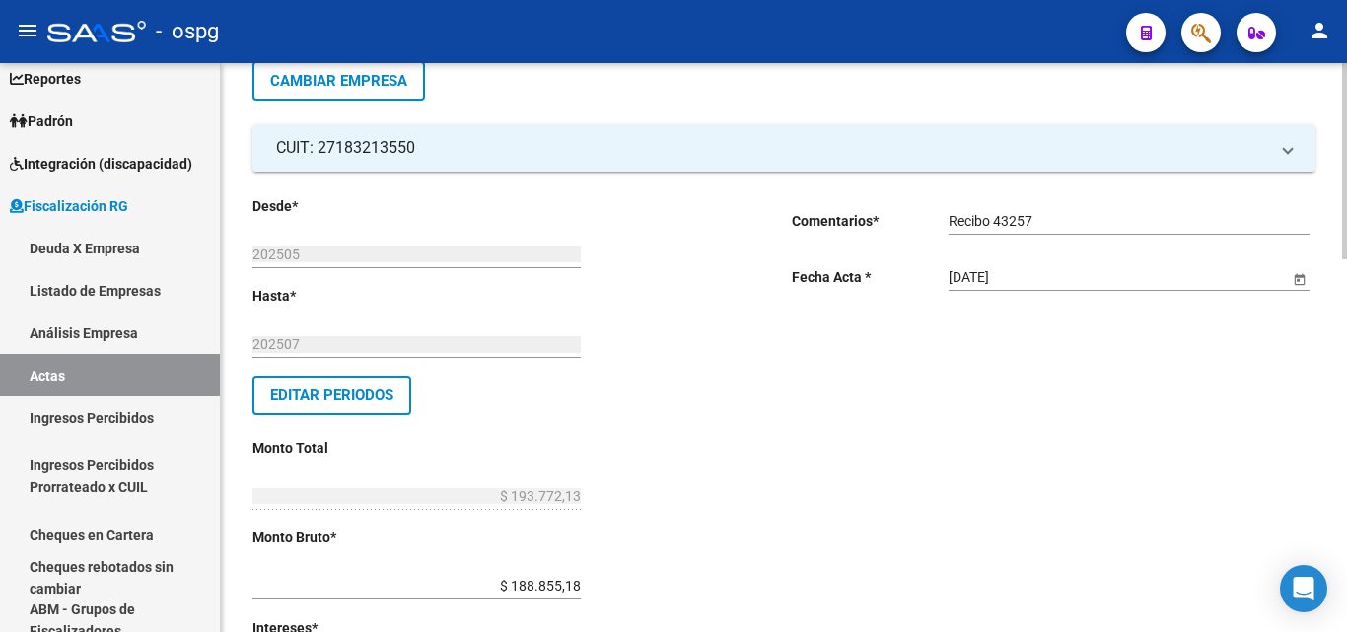
scroll to position [0, 0]
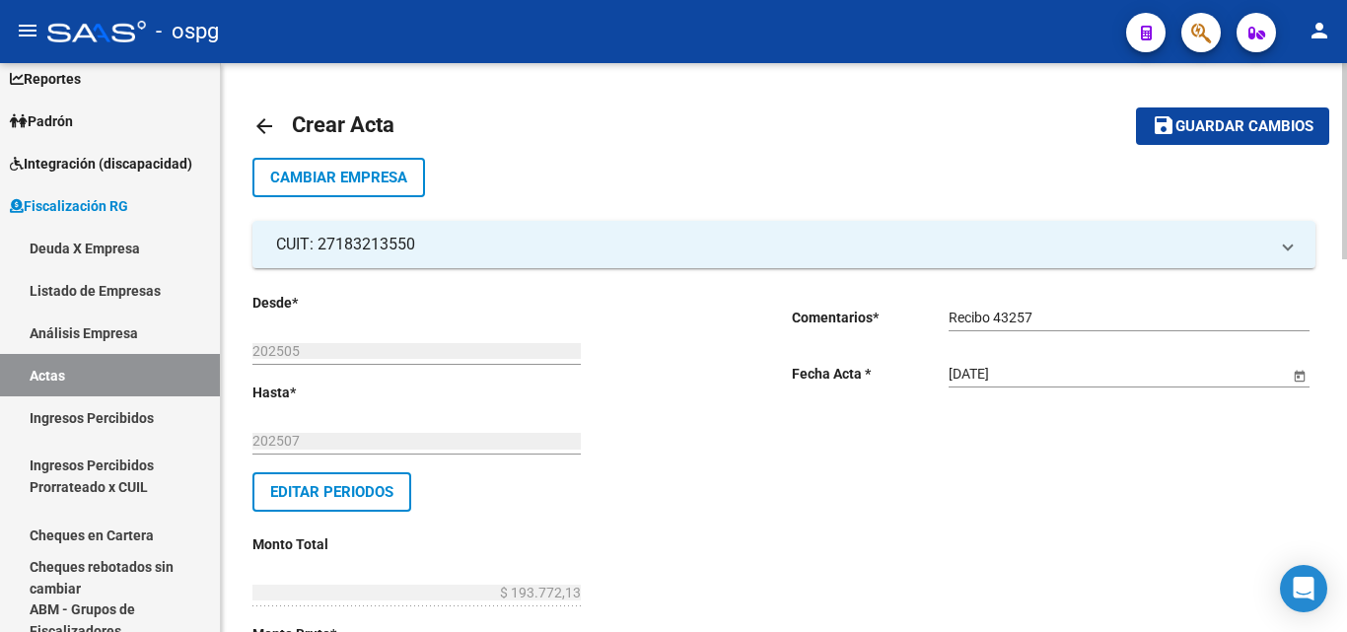
click at [1254, 116] on button "save Guardar cambios" at bounding box center [1232, 125] width 193 height 36
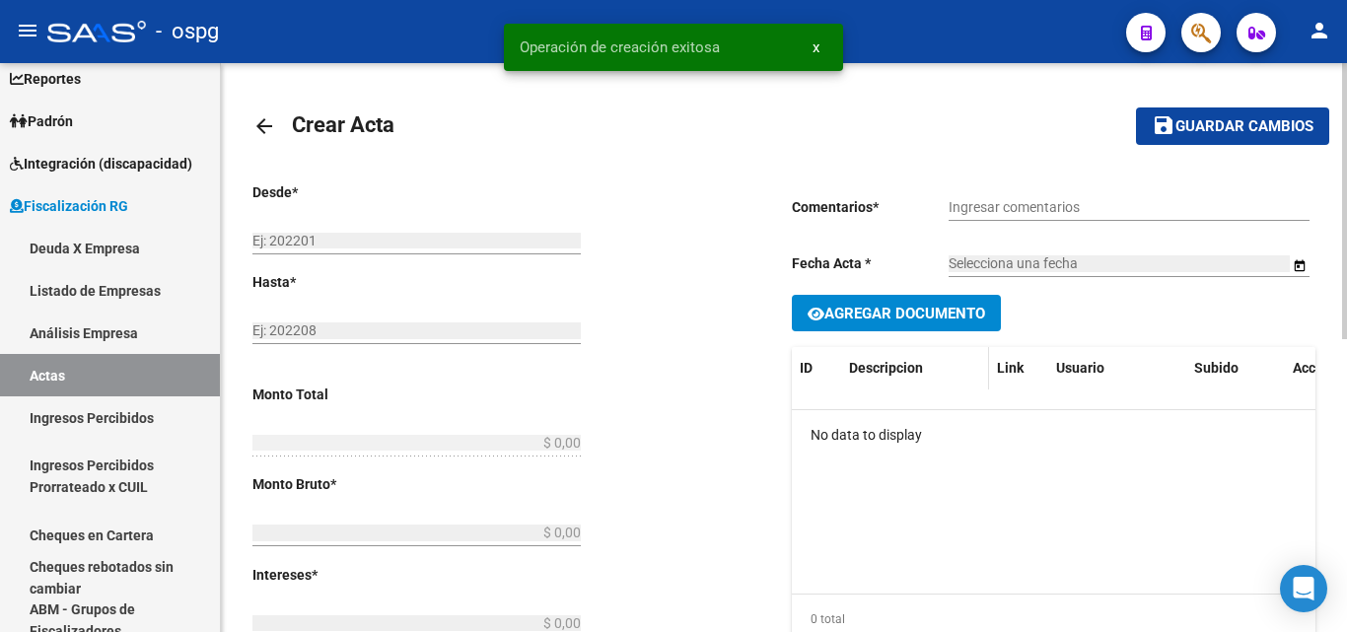
type input "202505"
type input "202507"
type input "$ 193.772,13"
type input "$ 188.855,18"
type input "$ 4.916,95"
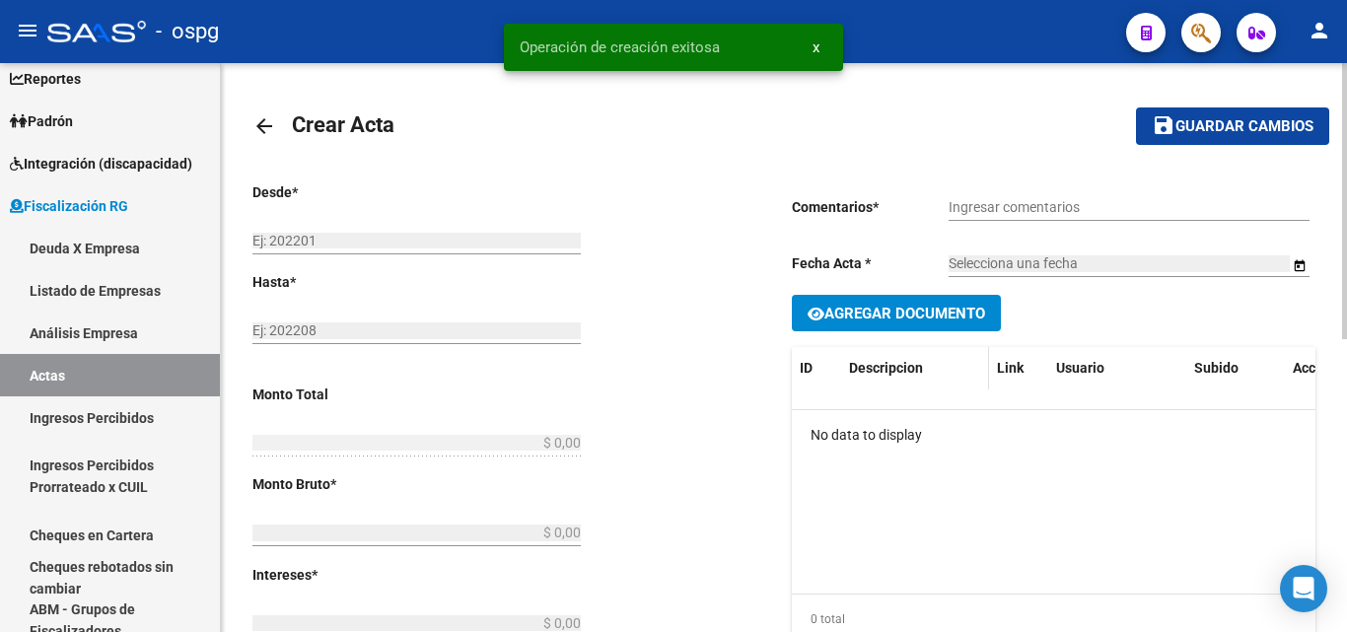
type input "202505-202507"
checkbox input "true"
type input "Recibo 43257"
type input "[DATE]"
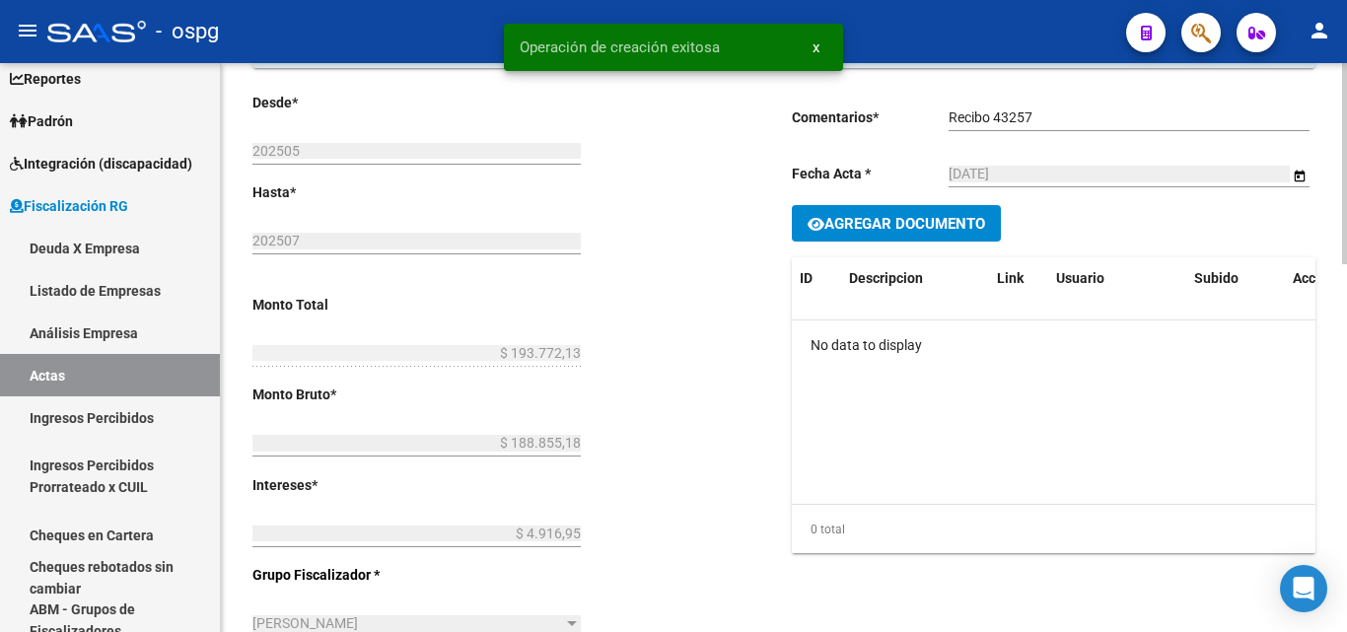
scroll to position [197, 0]
click at [938, 231] on span "Agregar Documento" at bounding box center [904, 223] width 161 height 18
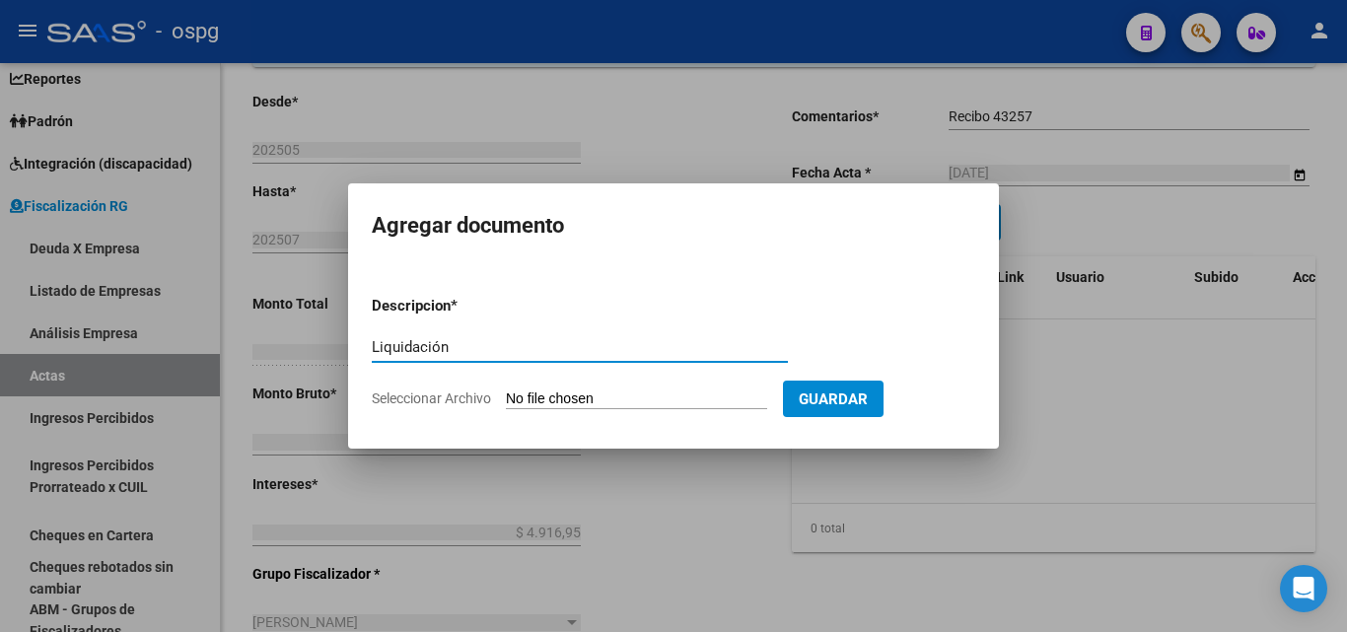
type input "Liquidación"
click at [612, 397] on input "Seleccionar Archivo" at bounding box center [636, 399] width 261 height 19
type input "C:\fakepath\[PERSON_NAME].pdf"
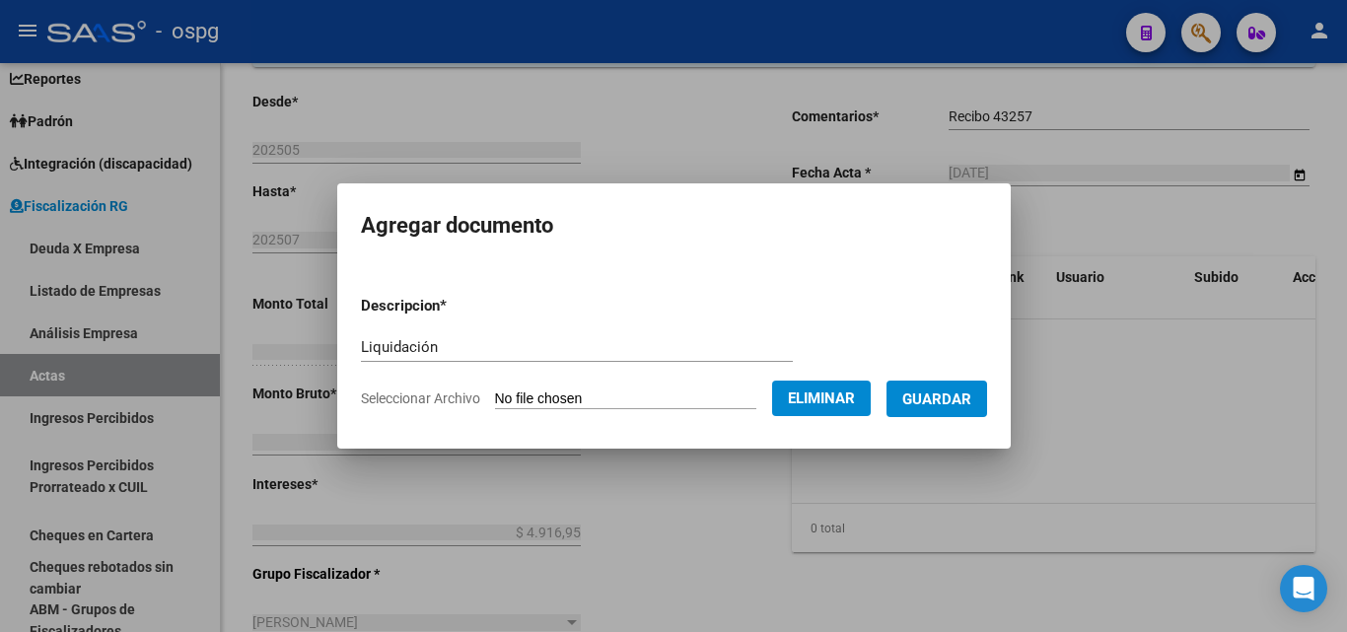
click at [968, 389] on span "Guardar" at bounding box center [936, 398] width 69 height 18
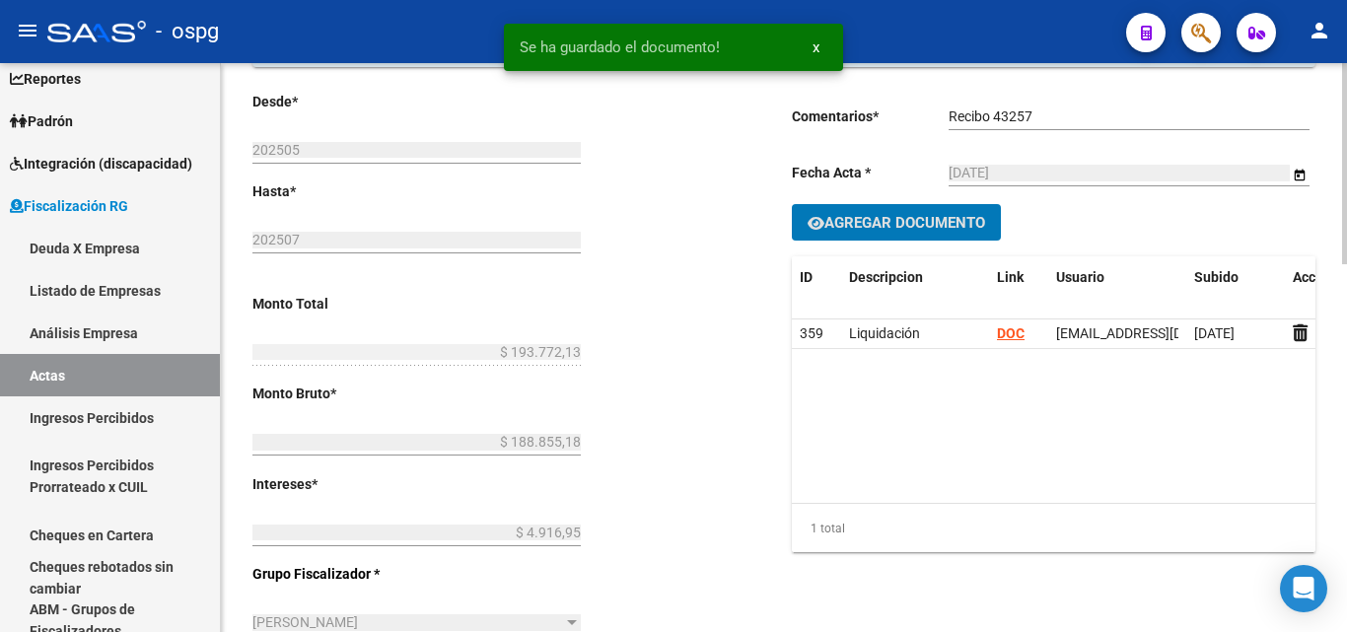
scroll to position [0, 0]
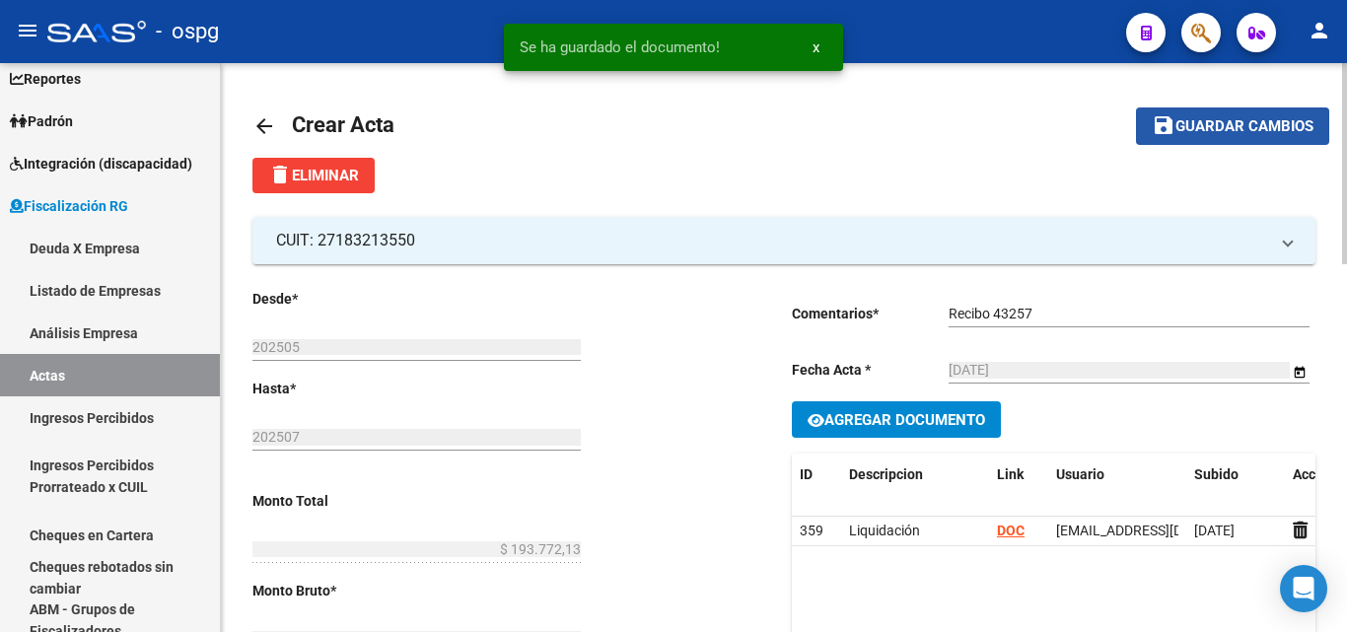
click at [1255, 122] on span "Guardar cambios" at bounding box center [1244, 127] width 138 height 18
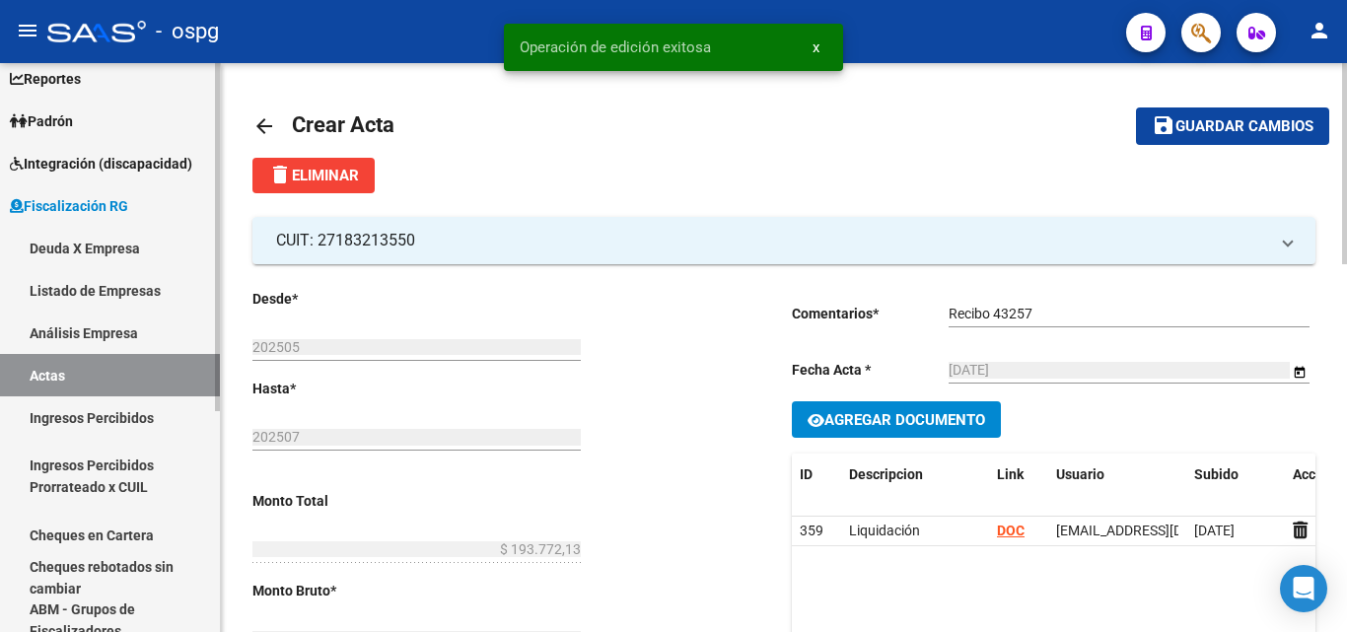
click at [119, 334] on link "Análisis Empresa" at bounding box center [110, 333] width 220 height 42
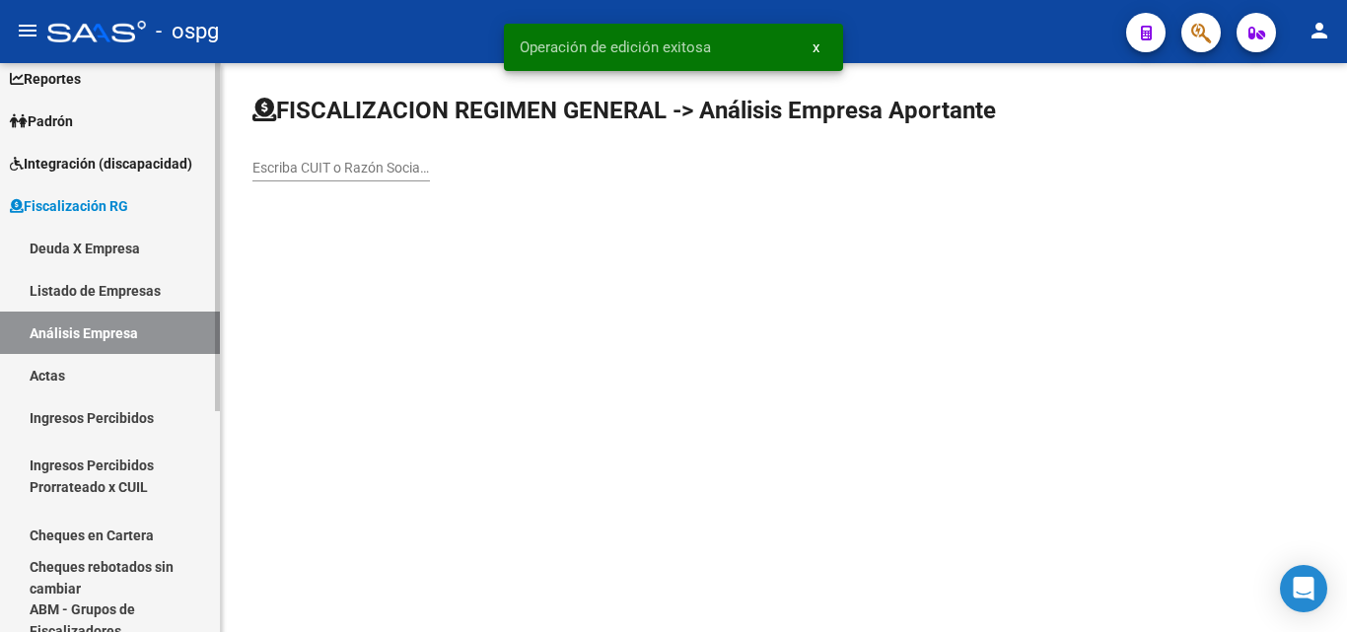
click at [92, 376] on link "Actas" at bounding box center [110, 375] width 220 height 42
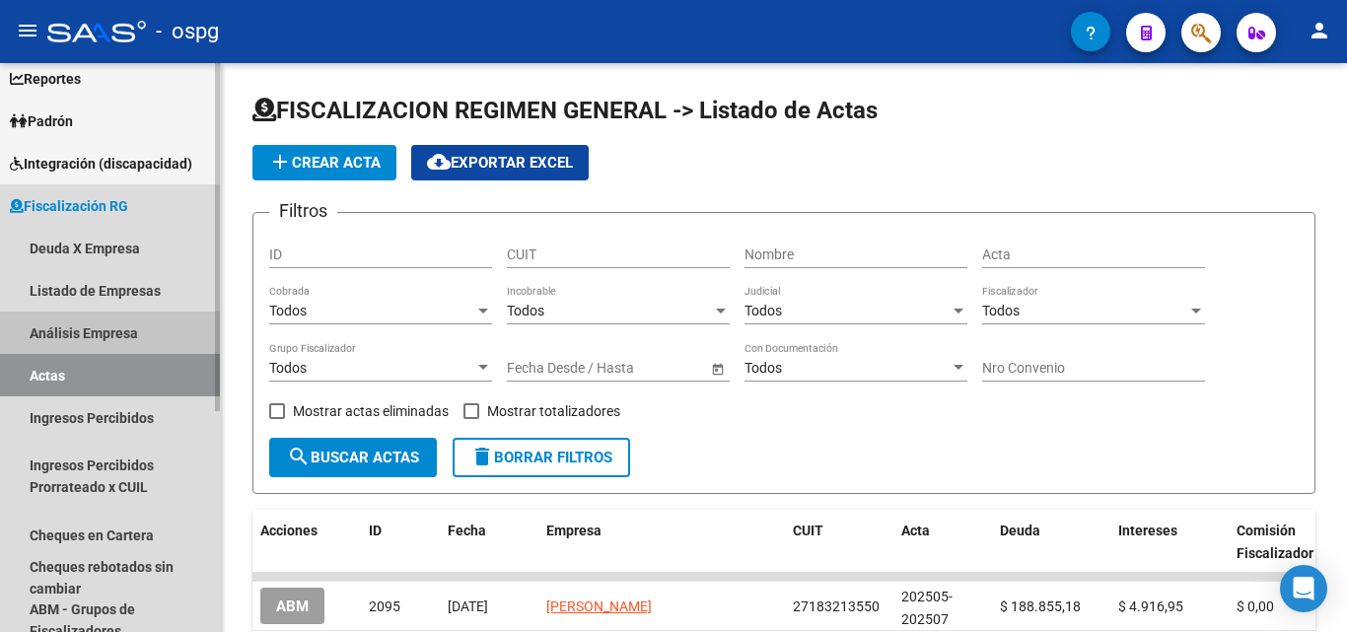
click at [134, 334] on link "Análisis Empresa" at bounding box center [110, 333] width 220 height 42
